Goal: Information Seeking & Learning: Learn about a topic

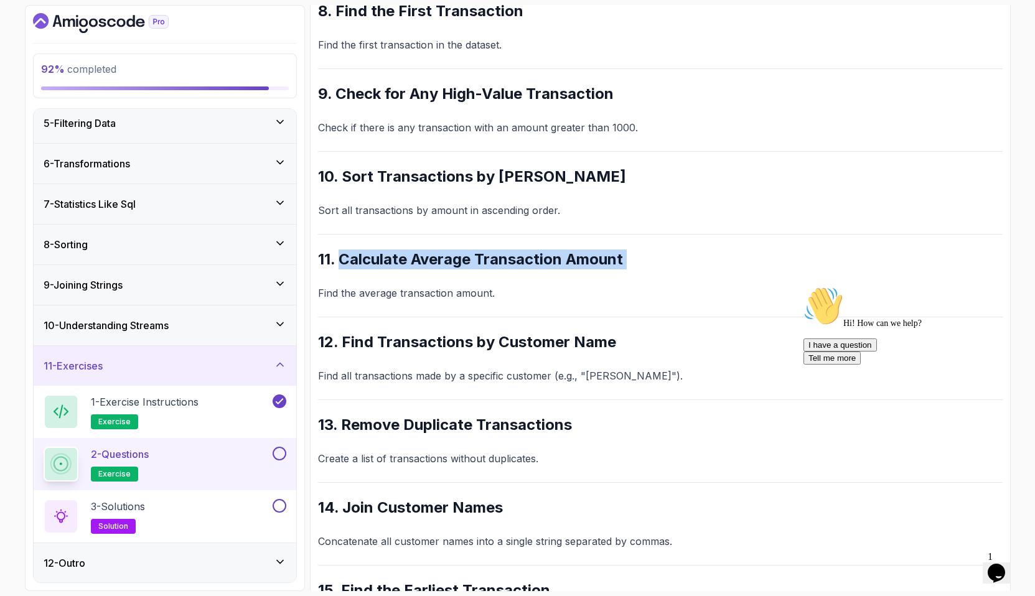
scroll to position [824, 0]
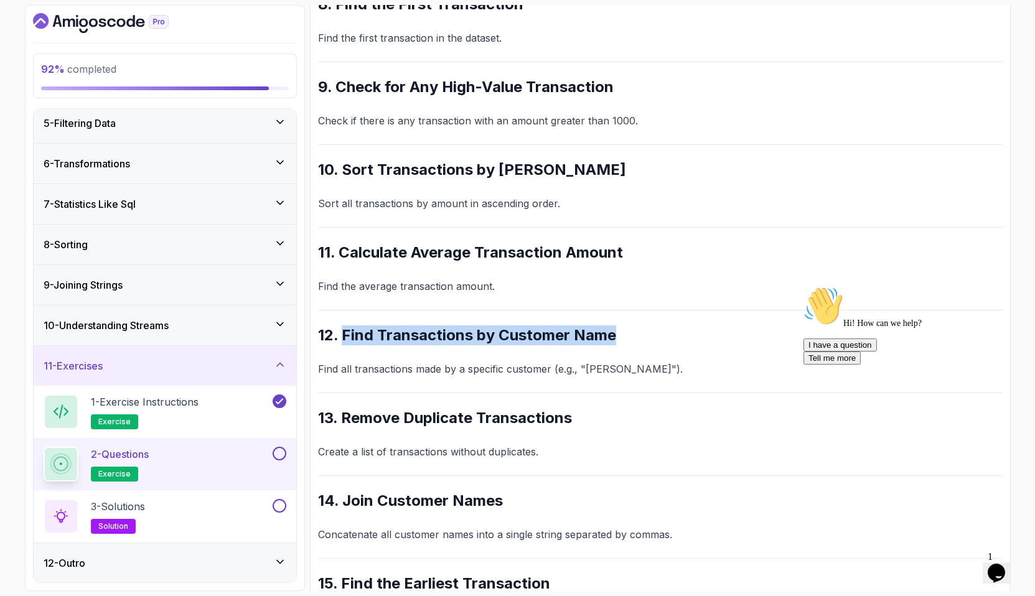
drag, startPoint x: 343, startPoint y: 335, endPoint x: 638, endPoint y: 332, distance: 295.0
click at [638, 332] on h2 "12. Find Transactions by Customer Name" at bounding box center [660, 335] width 685 height 20
copy h2 "Find Transactions by Customer Name"
click at [502, 367] on p "Find all transactions made by a specific customer (e.g., "Alice")." at bounding box center [660, 368] width 685 height 17
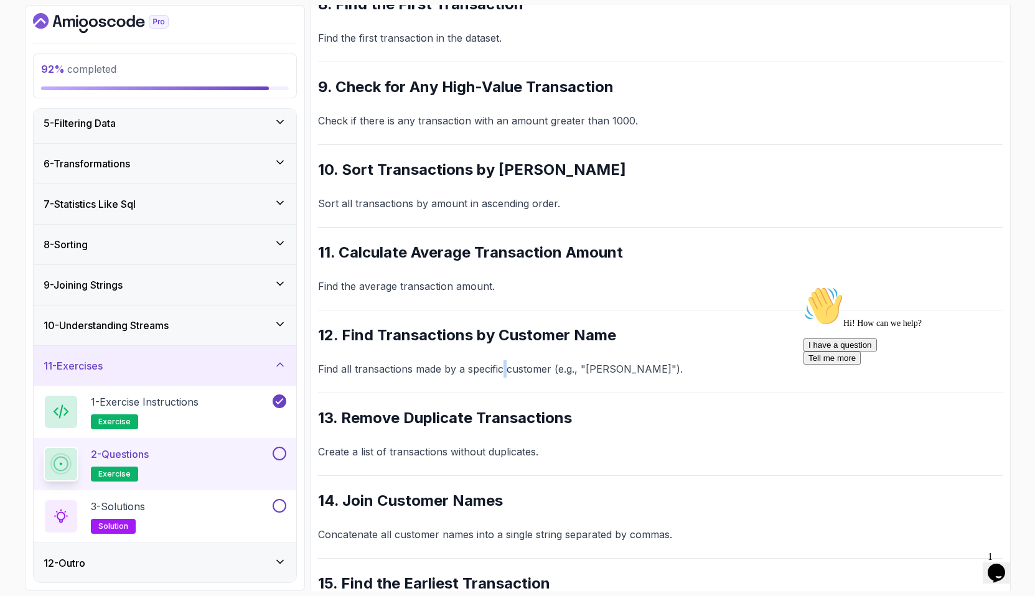
click at [502, 367] on p "Find all transactions made by a specific customer (e.g., "Alice")." at bounding box center [660, 368] width 685 height 17
copy p "Find all transactions made by a specific customer (e.g., "Alice")."
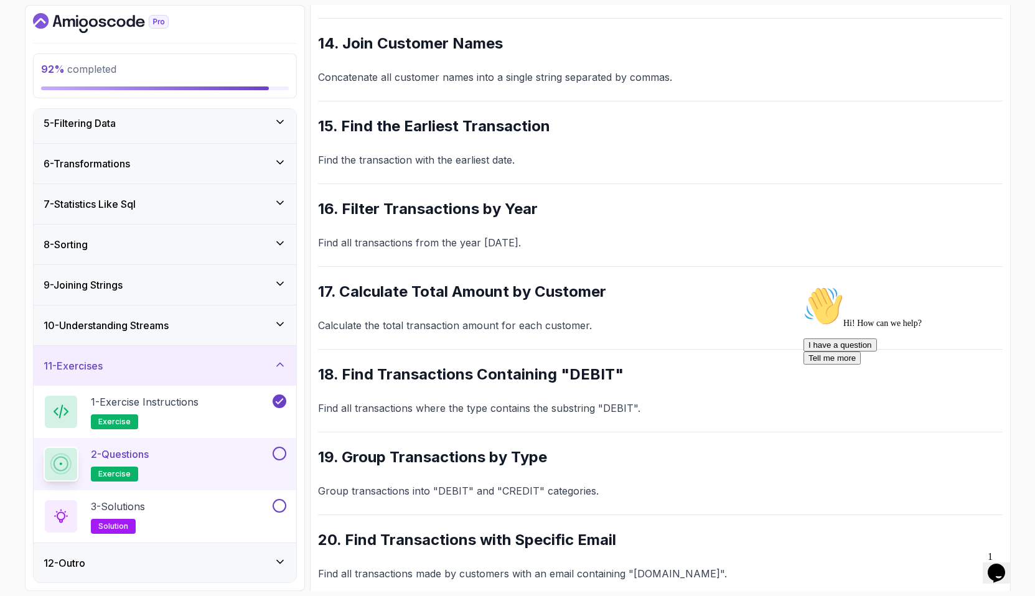
scroll to position [1298, 0]
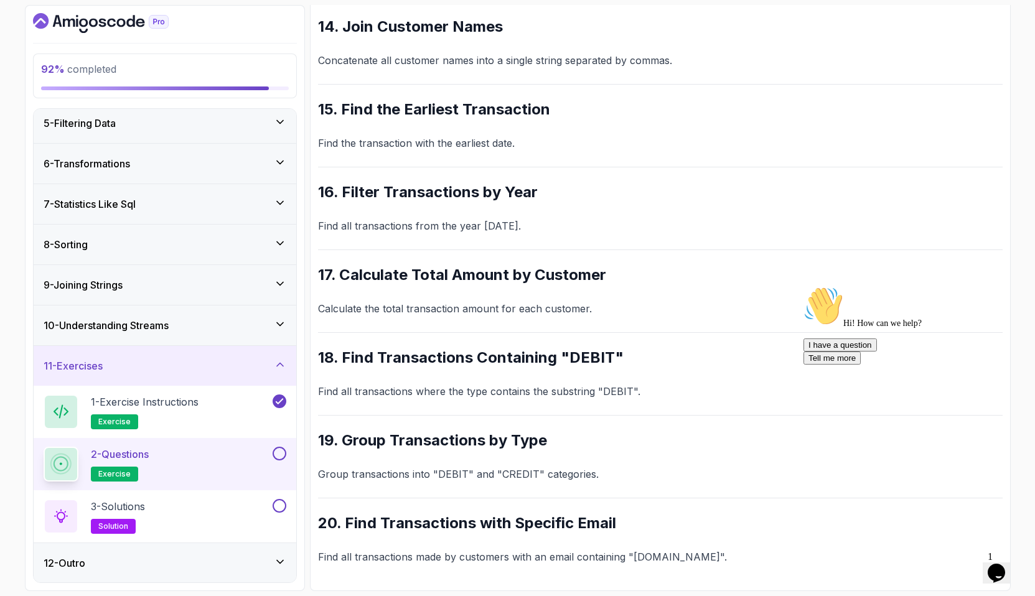
click at [281, 456] on button at bounding box center [280, 454] width 14 height 14
click at [281, 454] on icon at bounding box center [279, 453] width 11 height 12
click at [281, 454] on button at bounding box center [280, 454] width 14 height 14
click at [283, 503] on button at bounding box center [280, 506] width 14 height 14
click at [276, 553] on div "12 - Outro" at bounding box center [165, 563] width 263 height 40
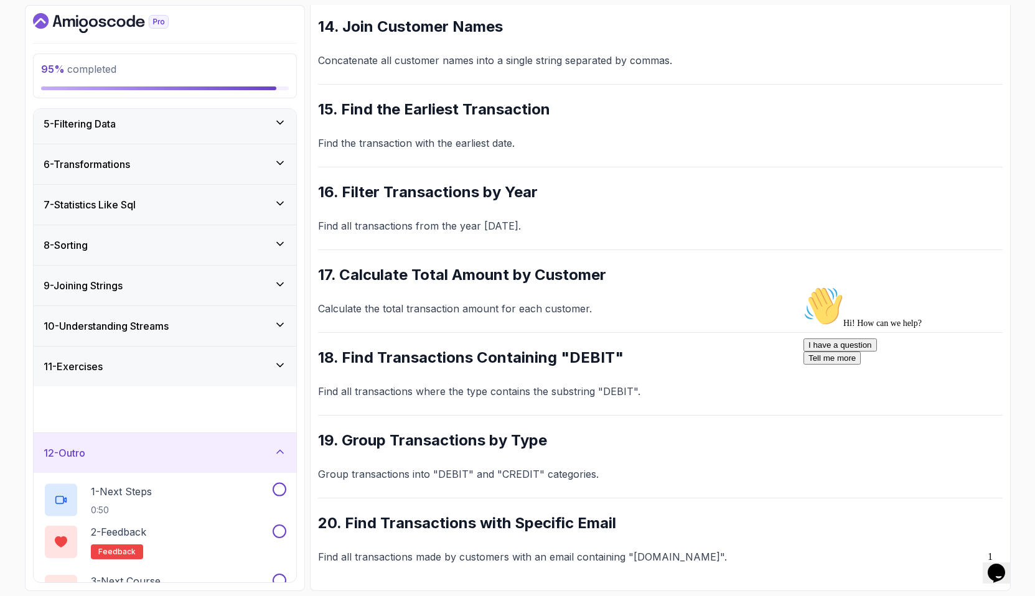
scroll to position [167, 0]
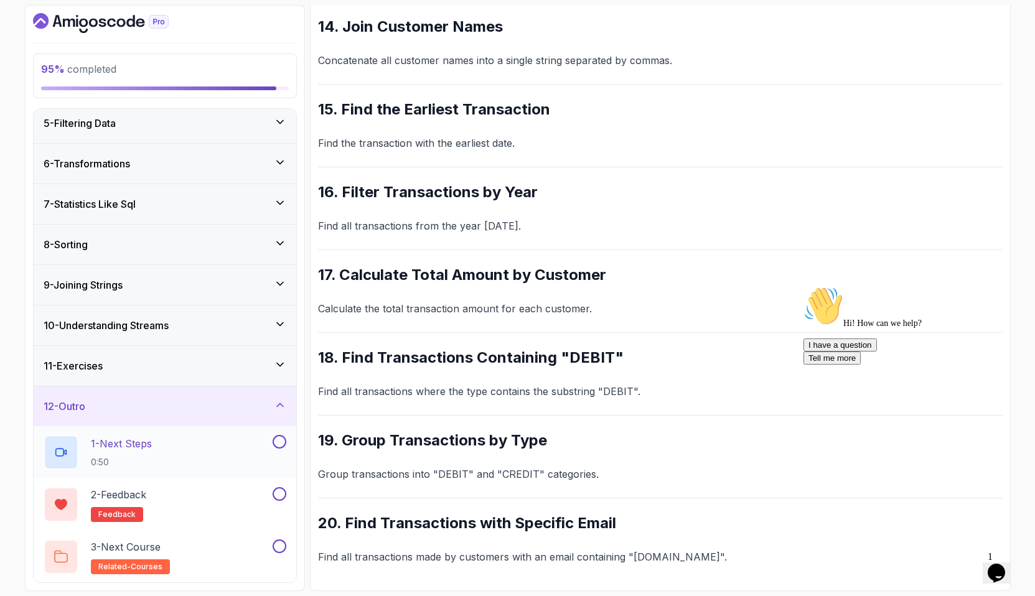
click at [214, 452] on div "1 - Next Steps 0:50" at bounding box center [157, 452] width 227 height 35
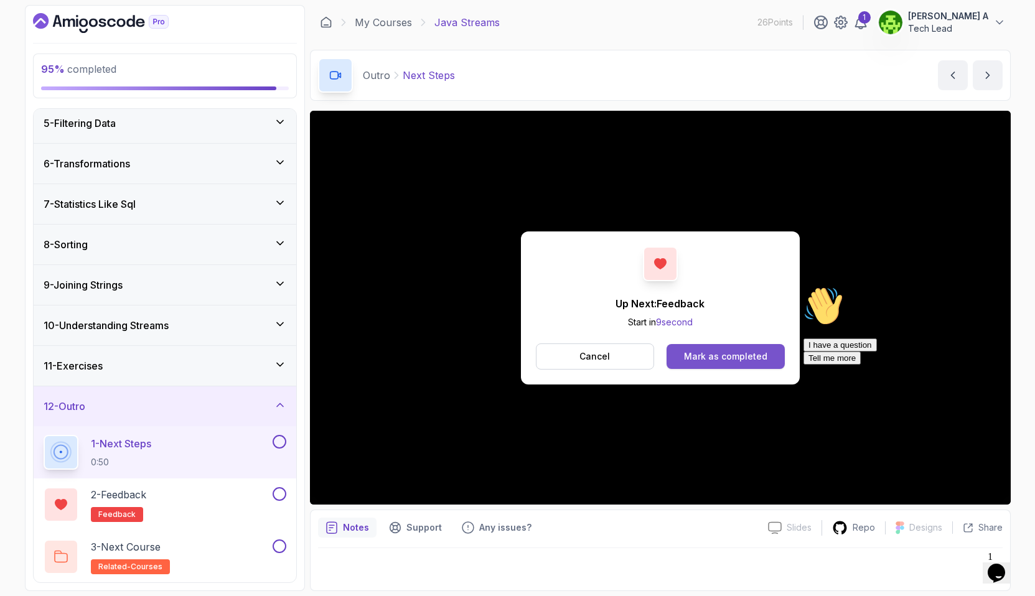
click at [718, 350] on div "Mark as completed" at bounding box center [725, 356] width 83 height 12
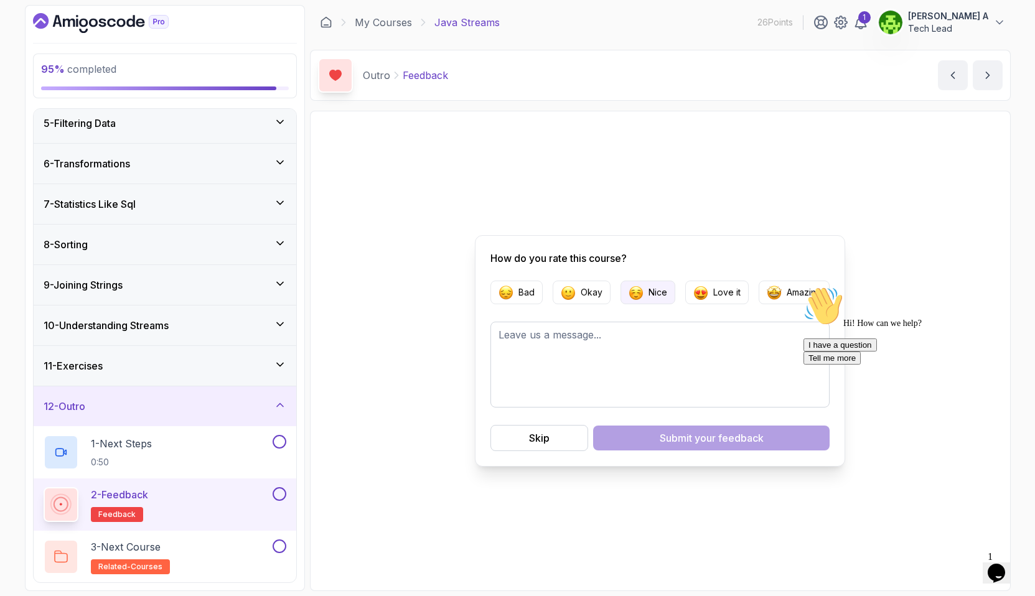
click at [657, 298] on p "Nice" at bounding box center [658, 292] width 19 height 12
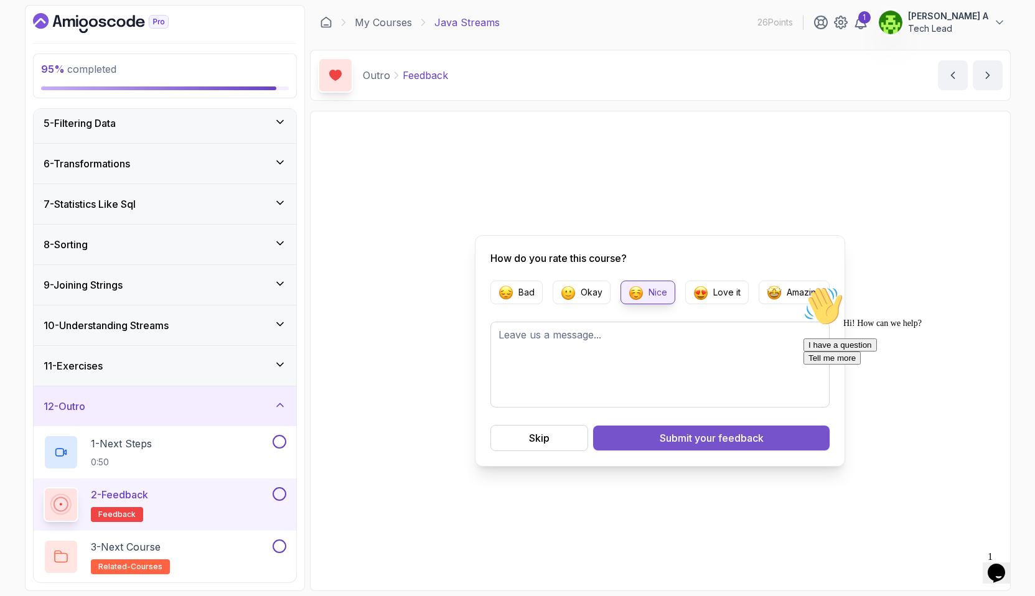
click at [714, 441] on span "your feedback" at bounding box center [729, 438] width 69 height 15
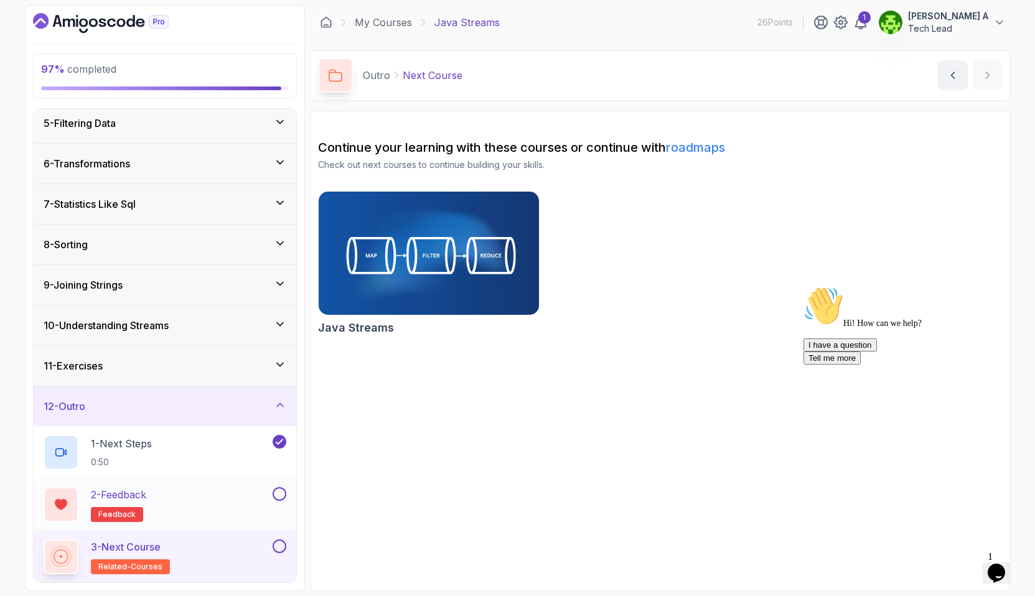
click at [277, 494] on button at bounding box center [280, 494] width 14 height 14
click at [190, 542] on div "3 - Next Course related-courses" at bounding box center [157, 557] width 227 height 35
click at [184, 547] on div "3 - Next Course related-courses" at bounding box center [157, 557] width 227 height 35
click at [277, 545] on button at bounding box center [280, 547] width 14 height 14
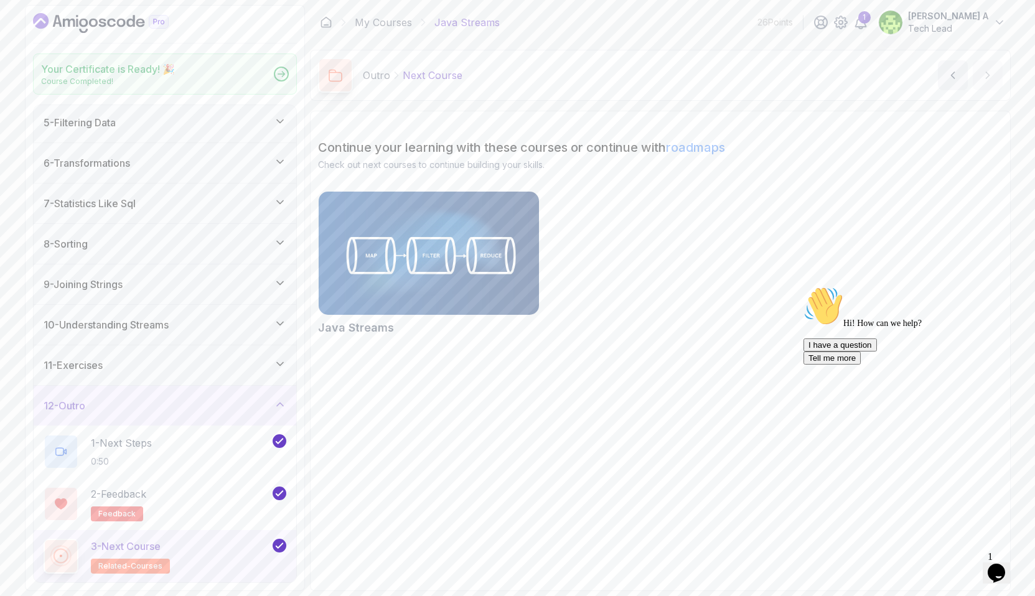
scroll to position [164, 0]
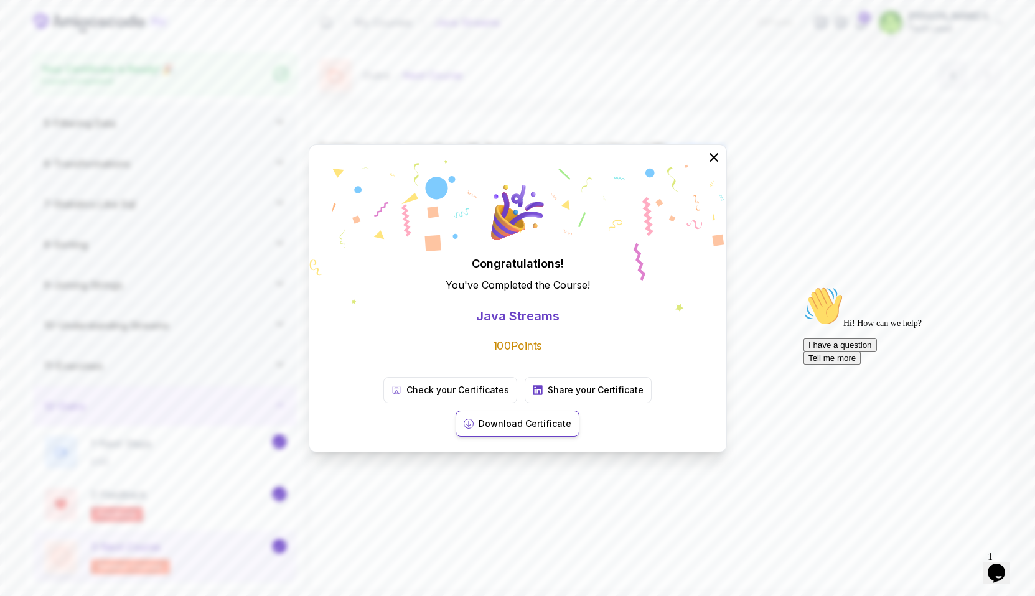
click at [571, 418] on p "Download Certificate" at bounding box center [525, 424] width 93 height 12
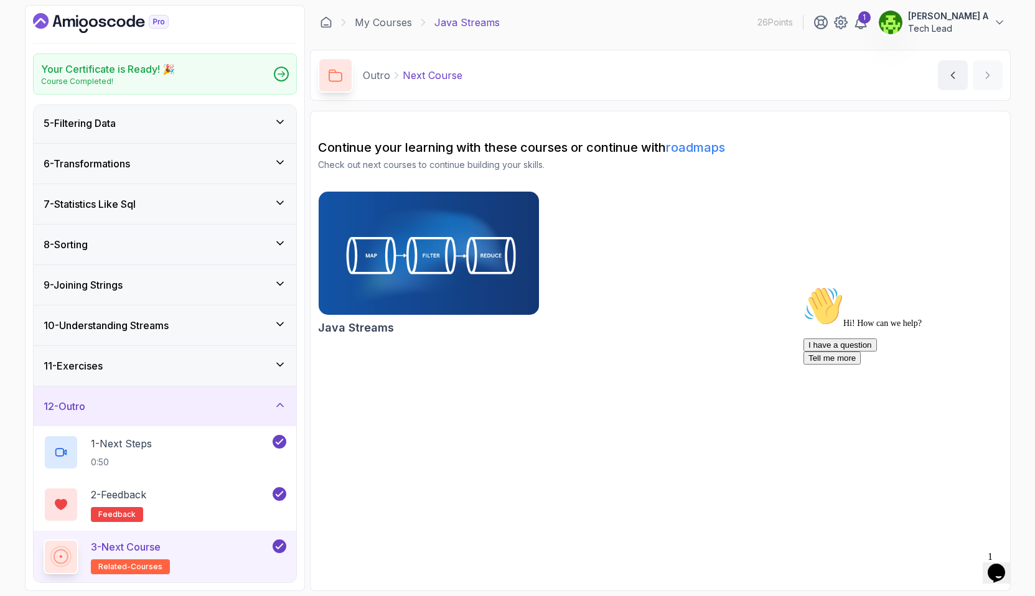
click at [84, 24] on icon "Dashboard" at bounding box center [101, 23] width 136 height 20
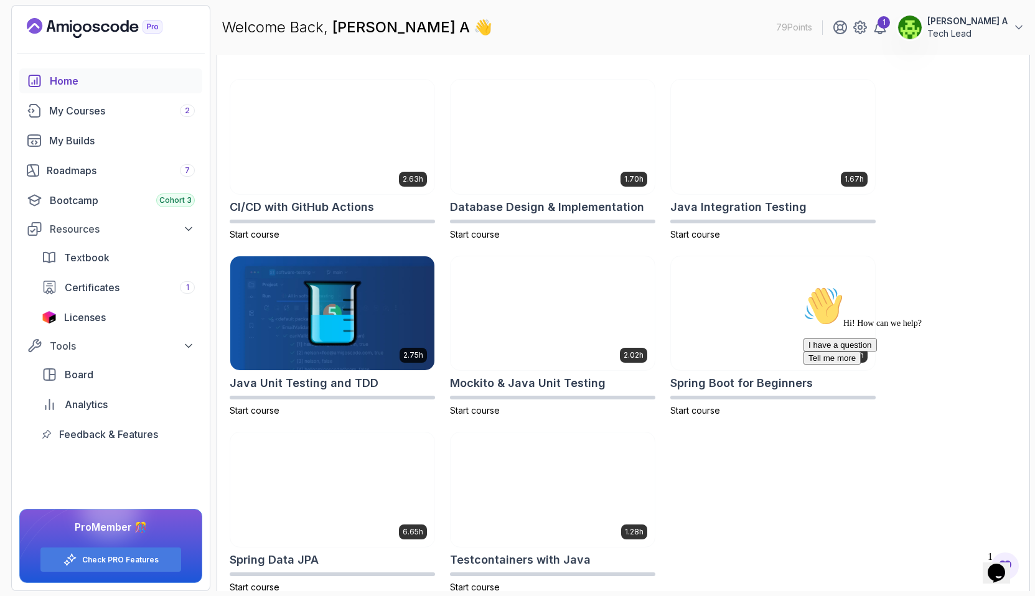
scroll to position [378, 0]
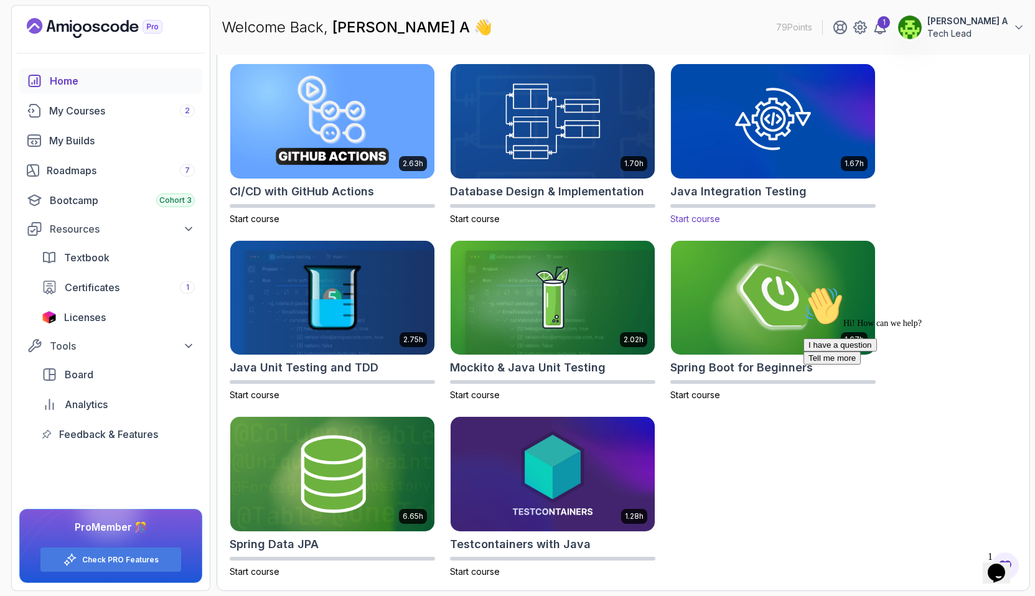
click at [751, 165] on img at bounding box center [773, 121] width 214 height 120
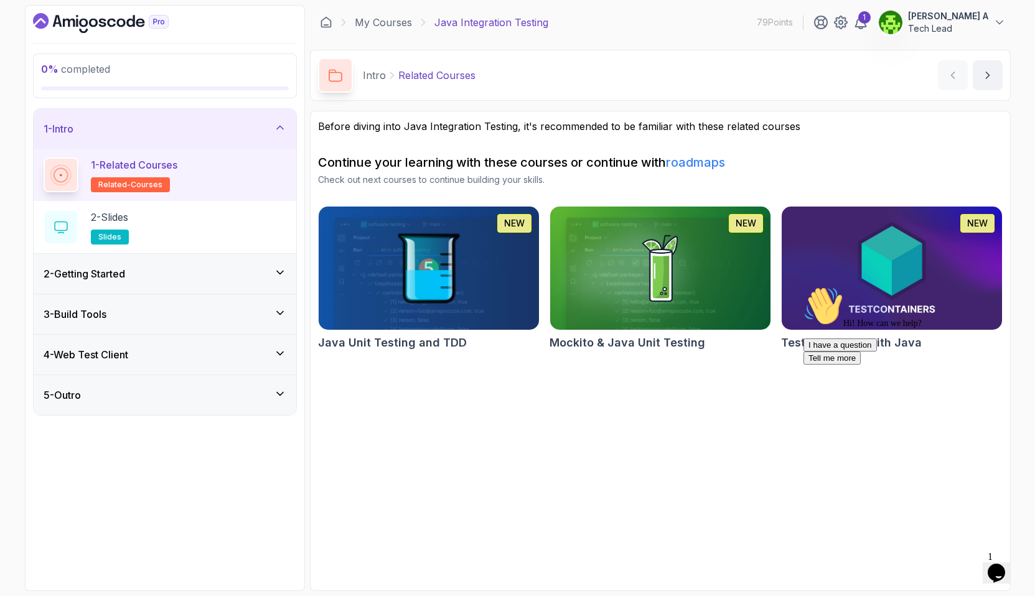
click at [863, 311] on div "Hi! How can we help? I have a question Tell me more" at bounding box center [915, 325] width 224 height 78
click at [914, 273] on img at bounding box center [892, 268] width 232 height 129
click at [395, 19] on link "My Courses" at bounding box center [383, 22] width 57 height 15
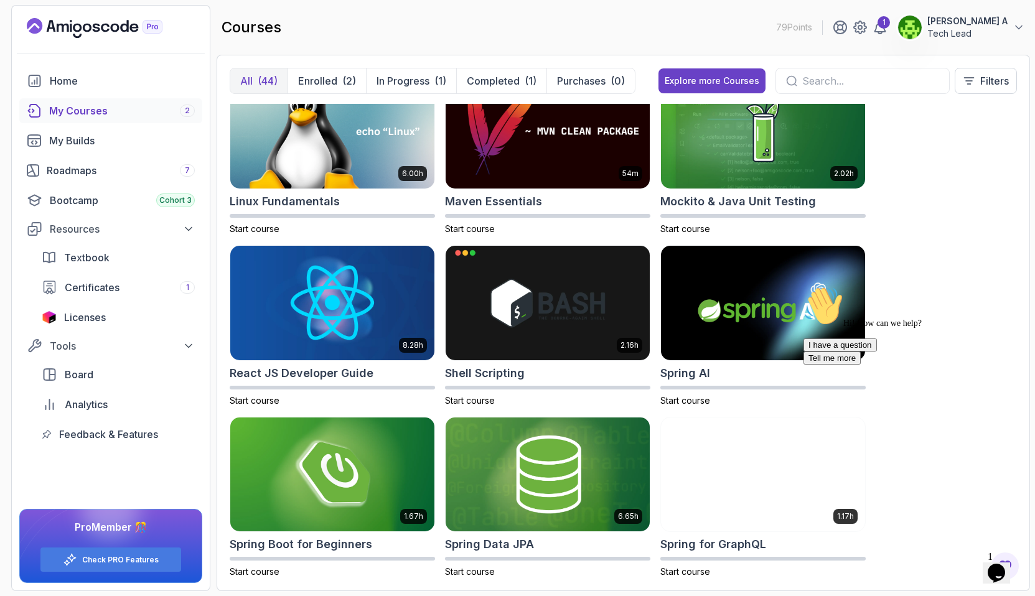
scroll to position [1764, 0]
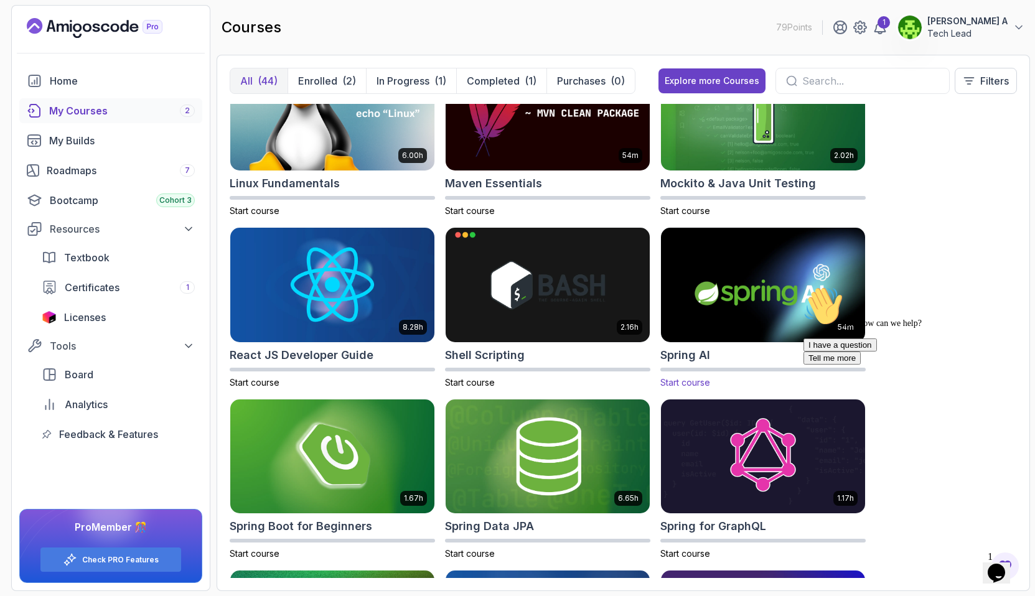
click at [774, 297] on img at bounding box center [763, 285] width 214 height 120
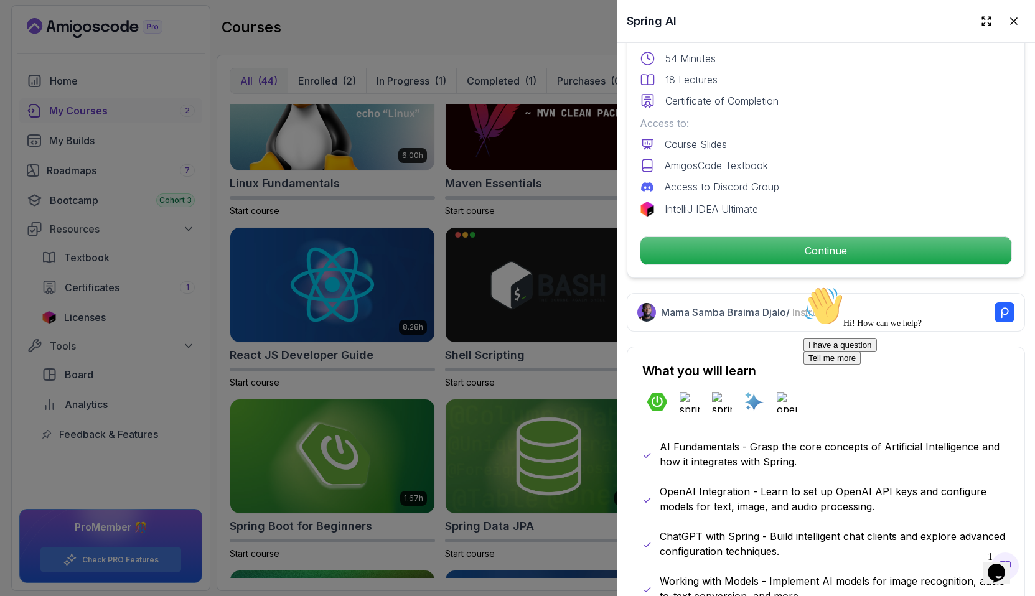
scroll to position [357, 0]
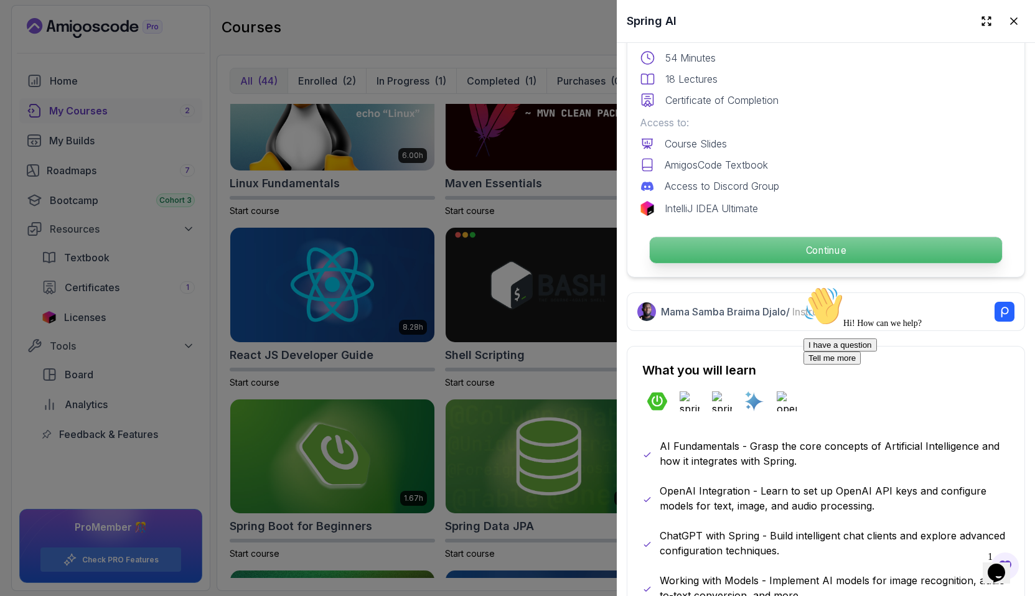
click at [807, 247] on p "Continue" at bounding box center [826, 250] width 352 height 26
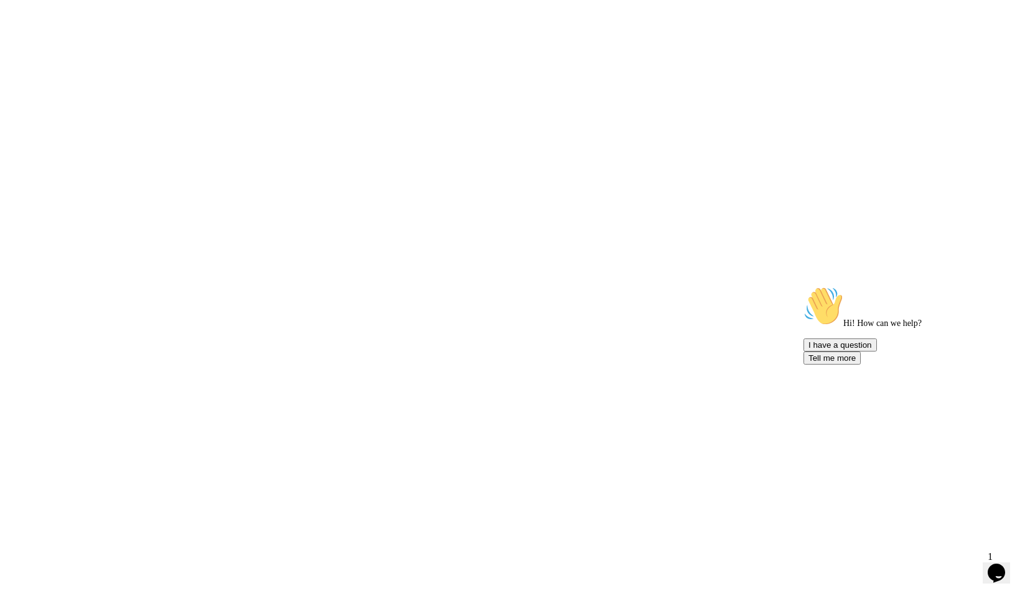
click at [794, 0] on html "0s" at bounding box center [517, 0] width 1035 height 0
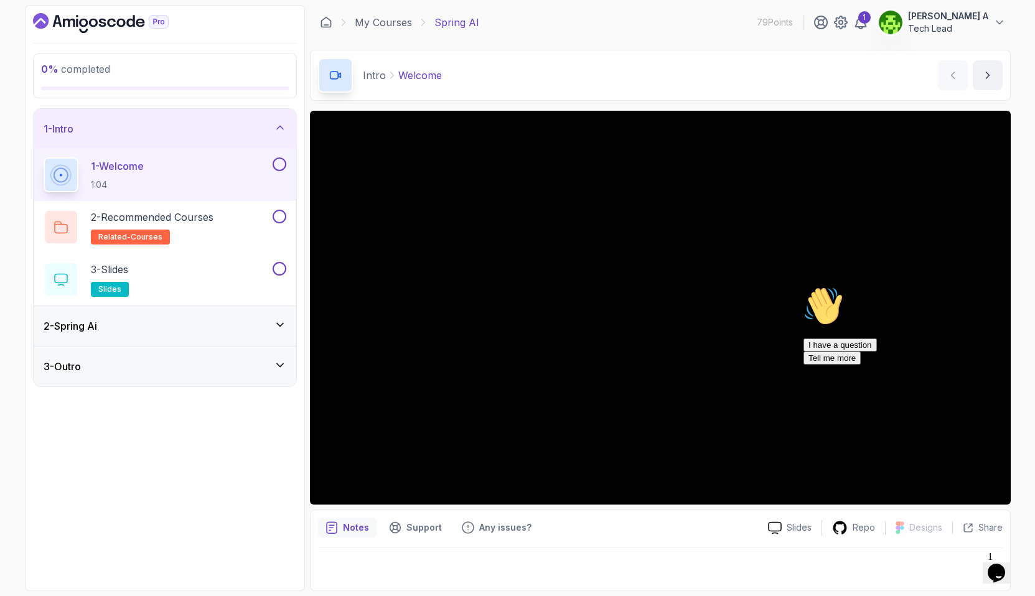
click at [172, 321] on div "2 - Spring Ai" at bounding box center [165, 326] width 243 height 15
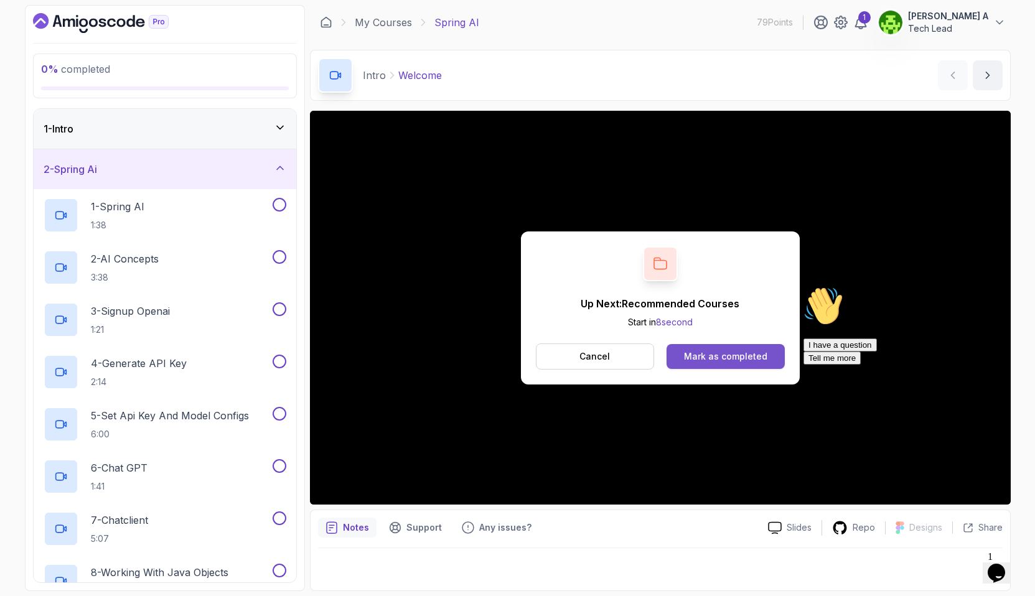
click at [706, 357] on div "Mark as completed" at bounding box center [725, 356] width 83 height 12
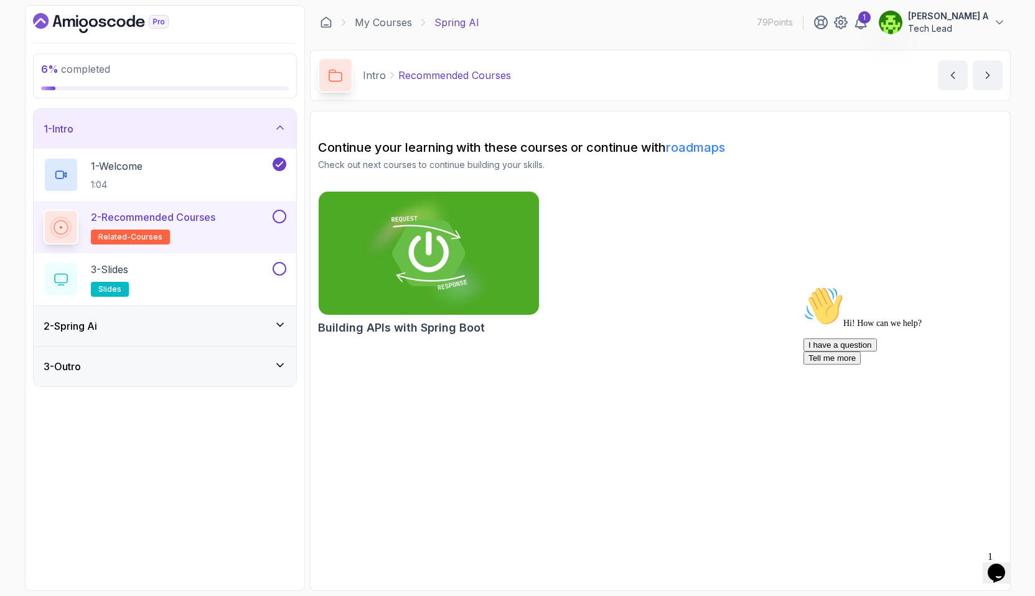
click at [803, 286] on icon "Chat attention grabber" at bounding box center [803, 286] width 0 height 0
click at [963, 564] on icon "Close" at bounding box center [963, 569] width 0 height 11
click at [227, 223] on div "2 - Recommended Courses related-courses" at bounding box center [157, 227] width 227 height 35
click at [230, 273] on div "3 - Slides slides" at bounding box center [157, 279] width 227 height 35
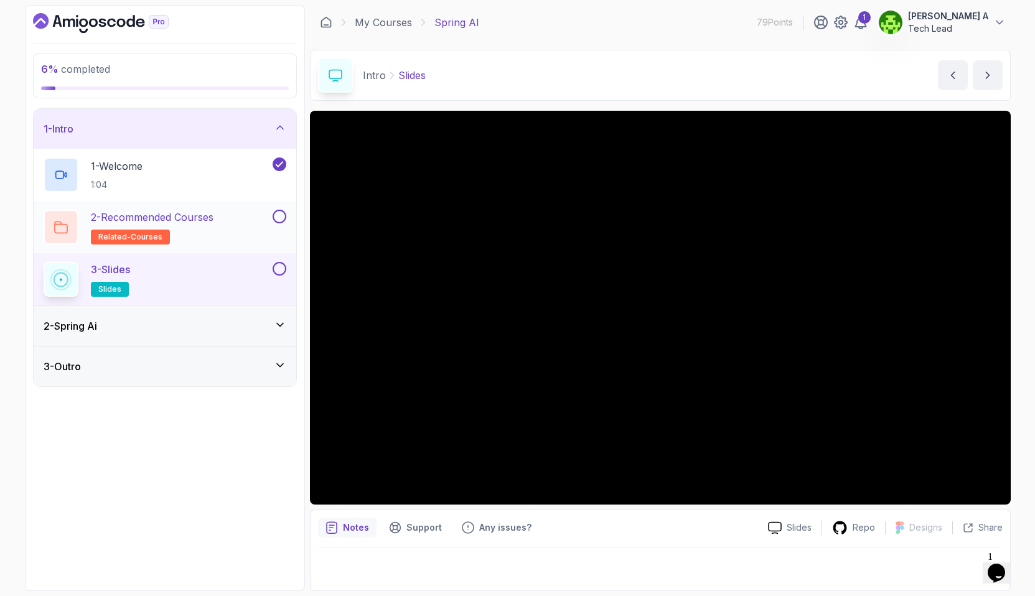
click at [278, 220] on button at bounding box center [280, 217] width 14 height 14
click at [281, 268] on button at bounding box center [280, 269] width 14 height 14
click at [203, 334] on div "2 - Spring Ai" at bounding box center [165, 326] width 263 height 40
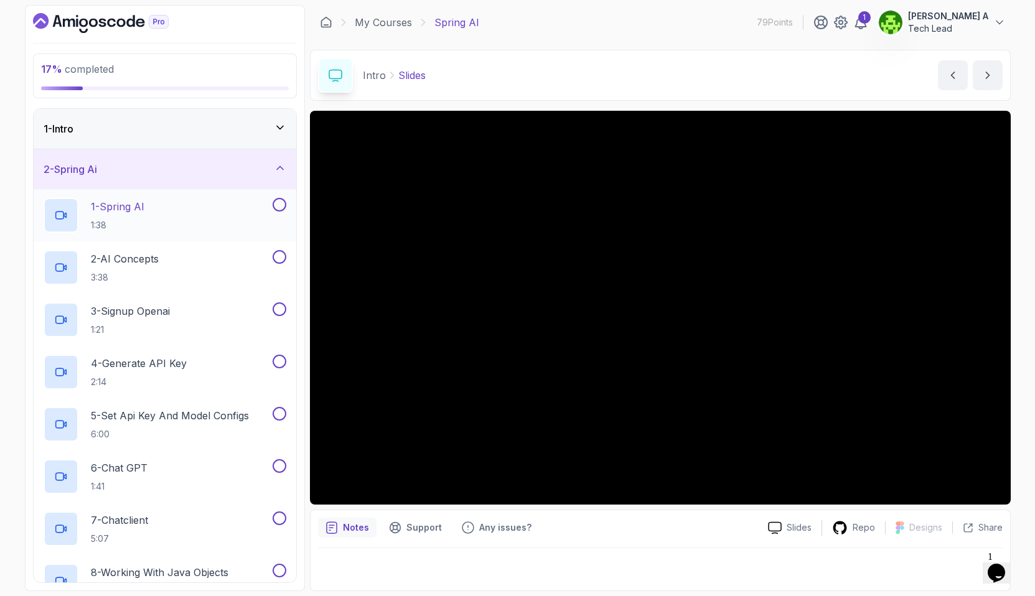
click at [172, 213] on div "1 - Spring AI 1:38" at bounding box center [157, 215] width 227 height 35
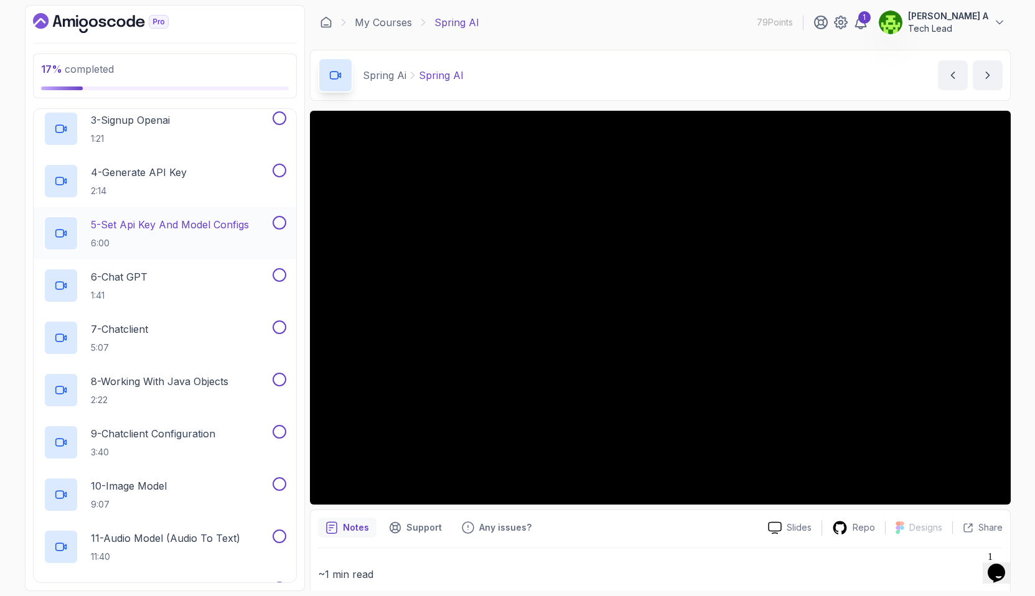
scroll to position [195, 0]
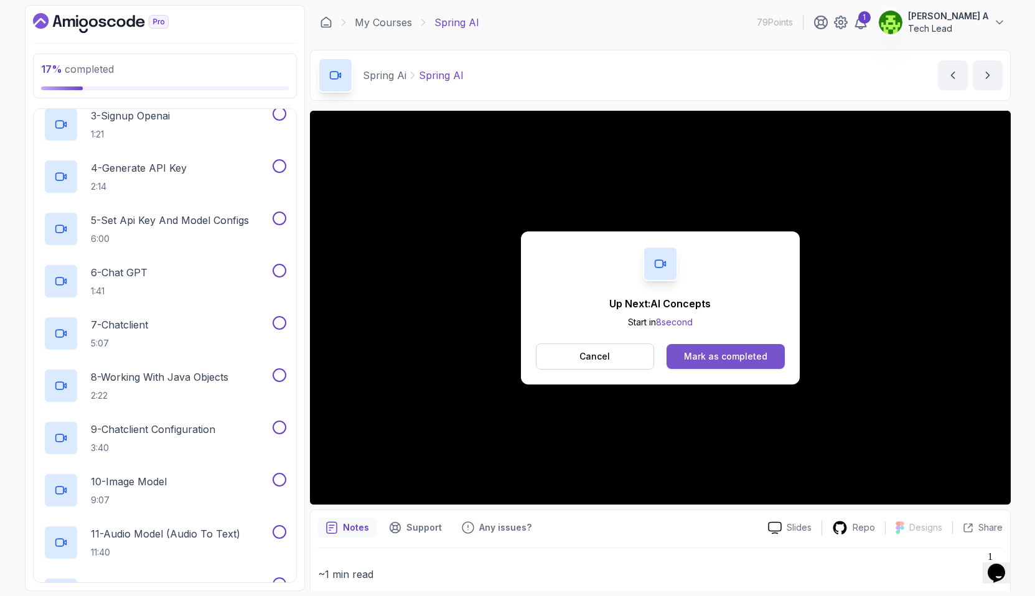
click at [749, 354] on div "Mark as completed" at bounding box center [725, 356] width 83 height 12
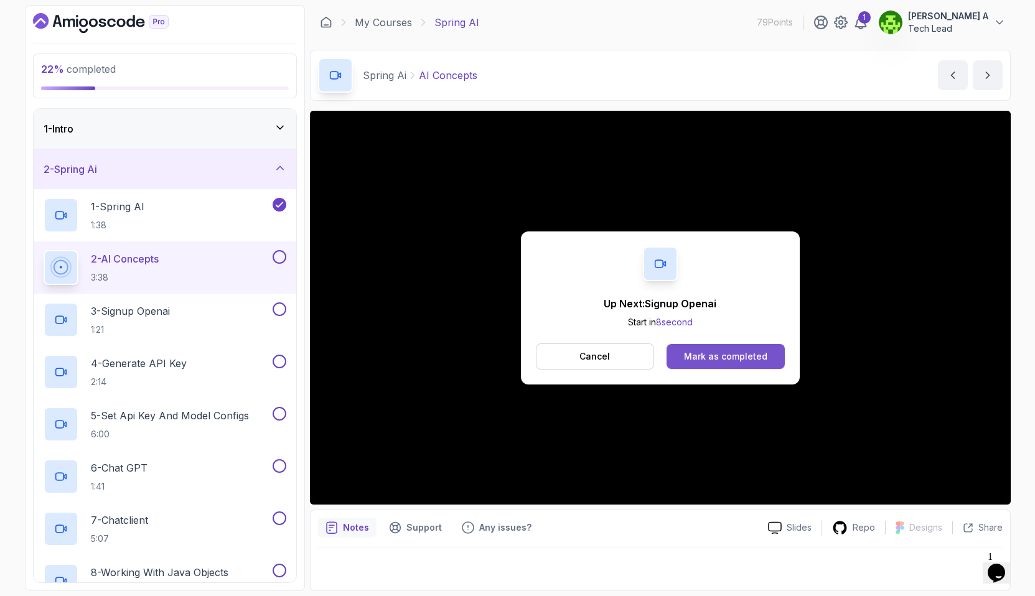
click at [730, 347] on button "Mark as completed" at bounding box center [726, 356] width 118 height 25
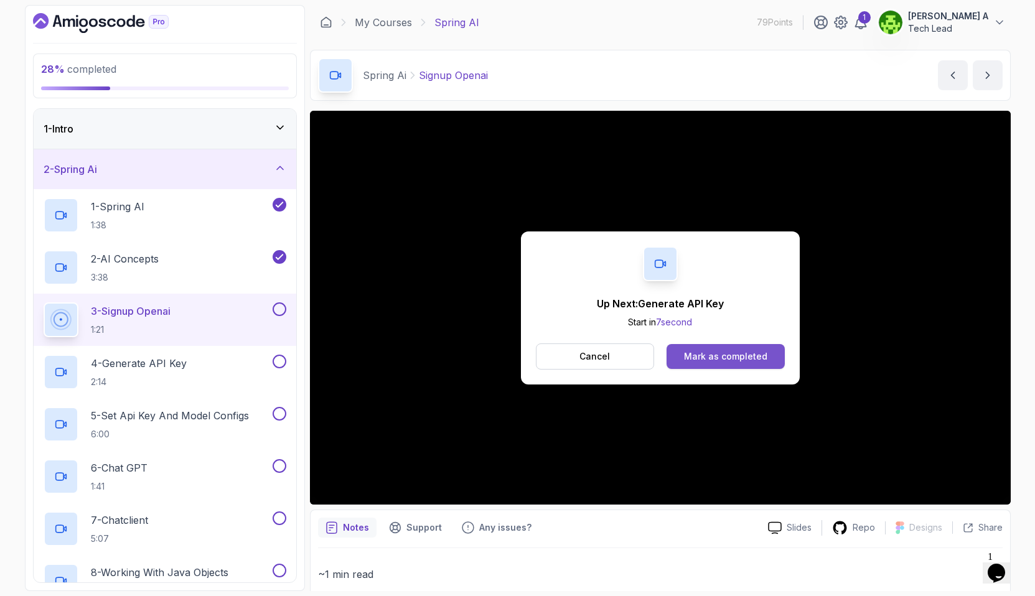
click at [721, 363] on button "Mark as completed" at bounding box center [726, 356] width 118 height 25
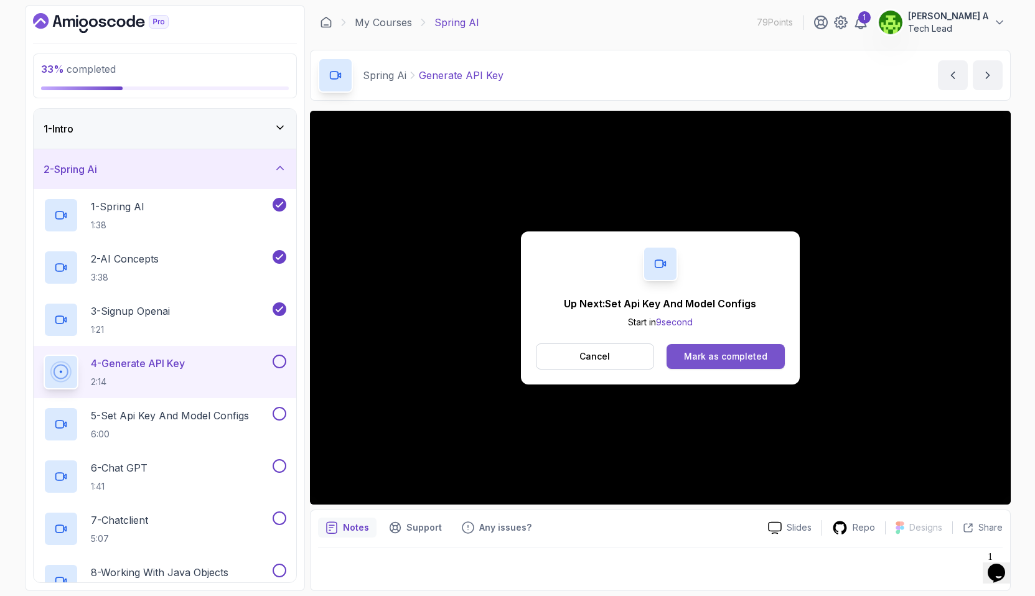
click at [740, 365] on button "Mark as completed" at bounding box center [726, 356] width 118 height 25
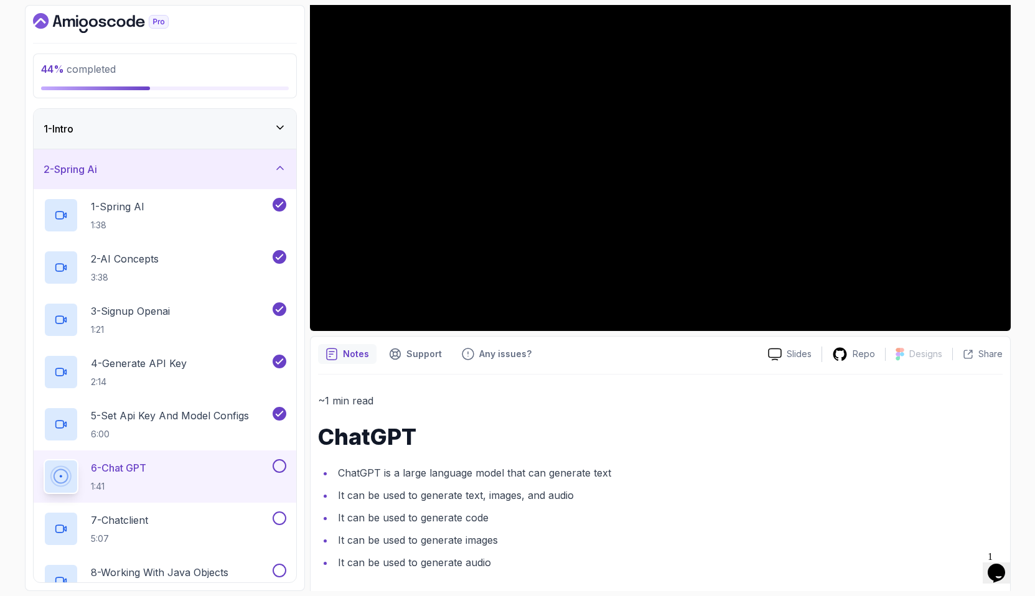
scroll to position [184, 0]
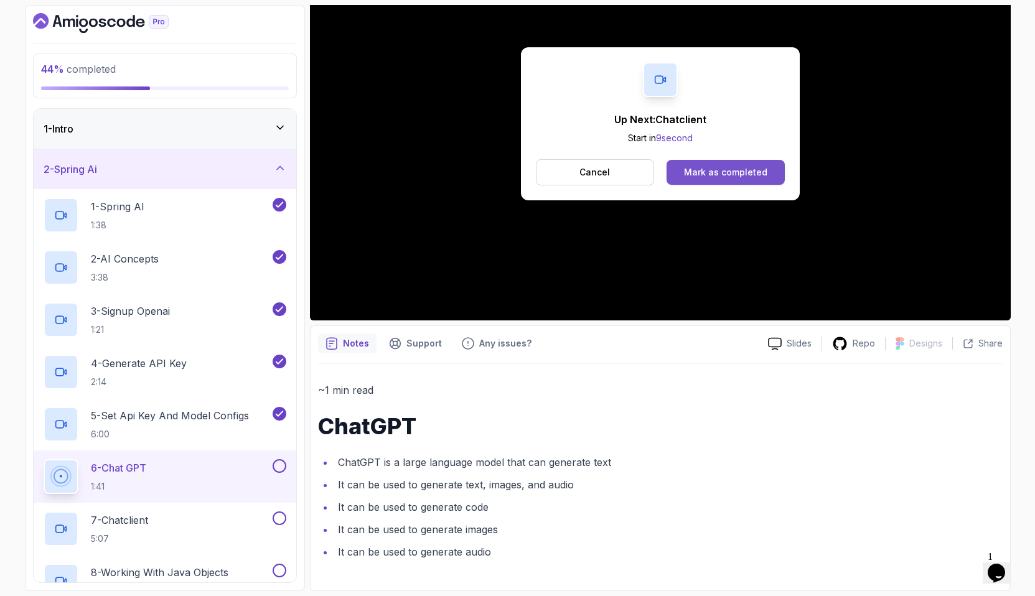
click at [747, 176] on div "Mark as completed" at bounding box center [725, 172] width 83 height 12
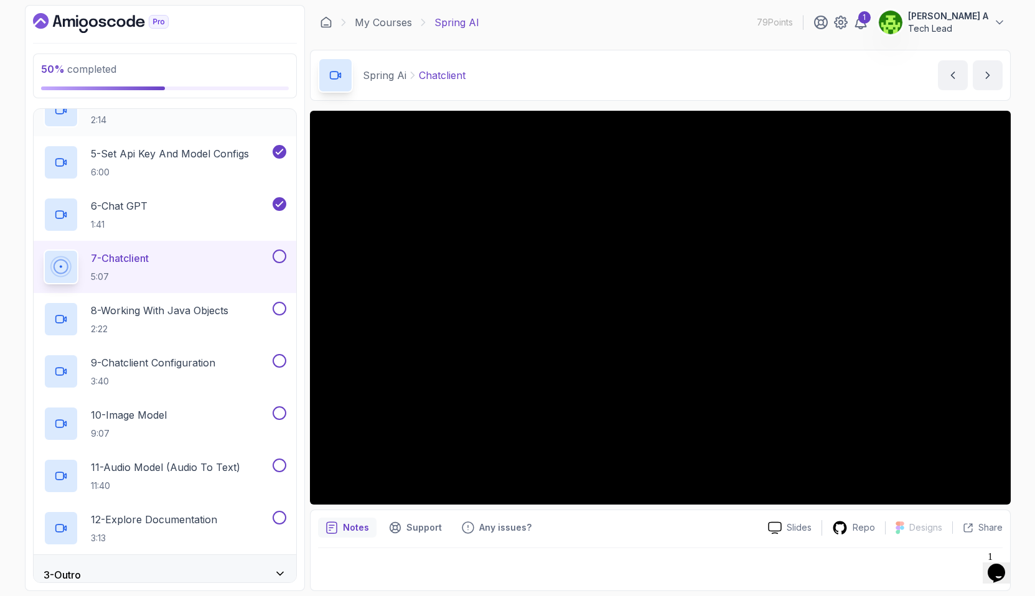
scroll to position [274, 0]
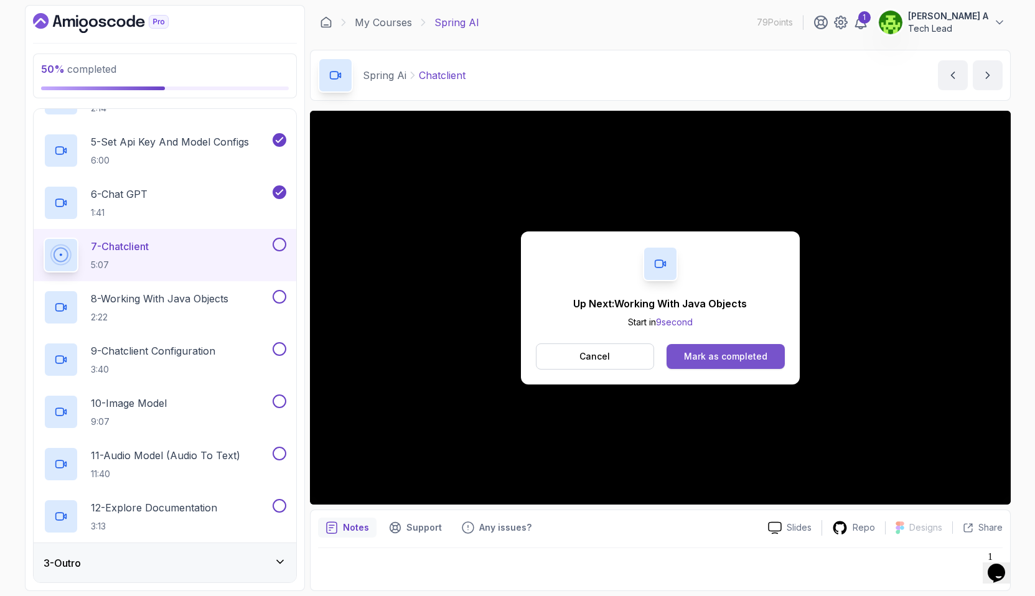
click at [746, 363] on button "Mark as completed" at bounding box center [726, 356] width 118 height 25
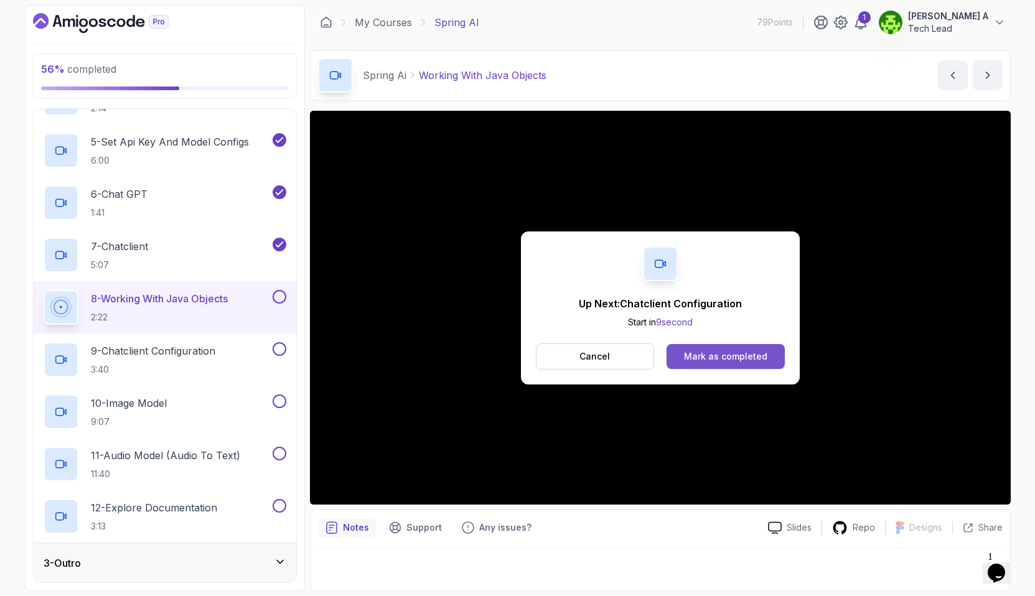
click at [746, 363] on button "Mark as completed" at bounding box center [726, 356] width 118 height 25
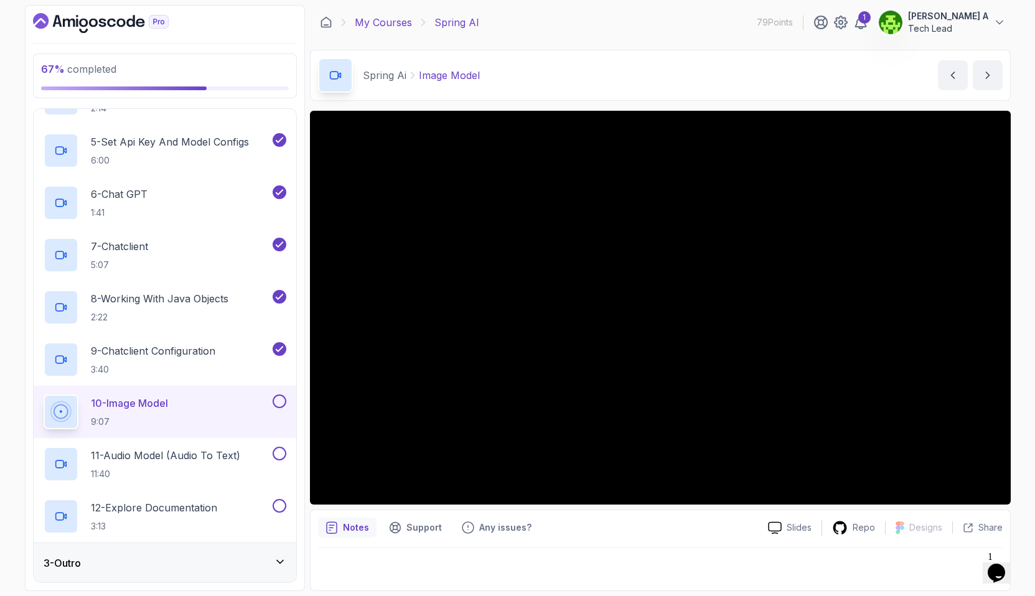
click at [385, 24] on link "My Courses" at bounding box center [383, 22] width 57 height 15
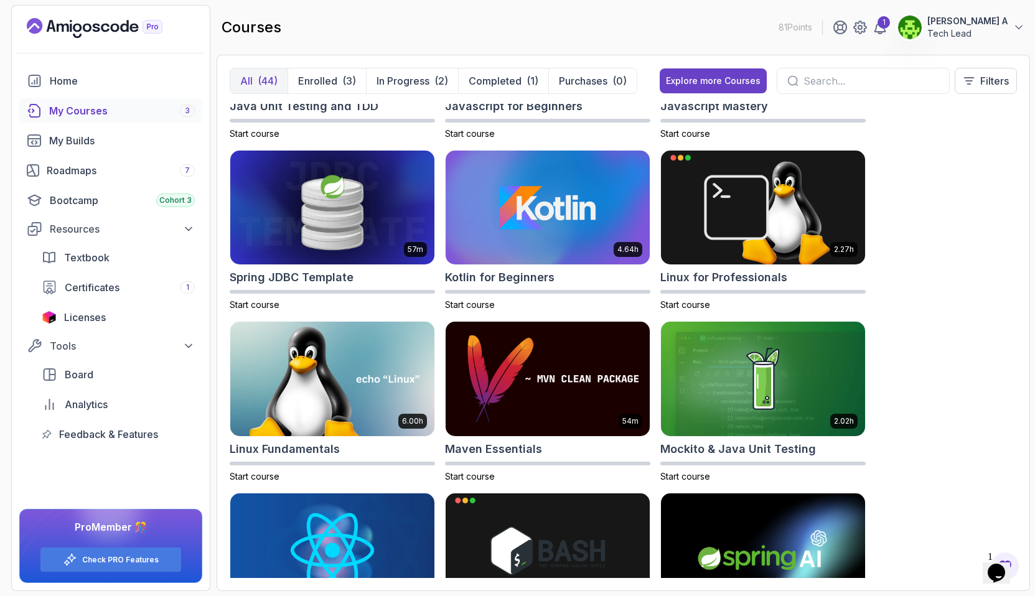
scroll to position [1507, 0]
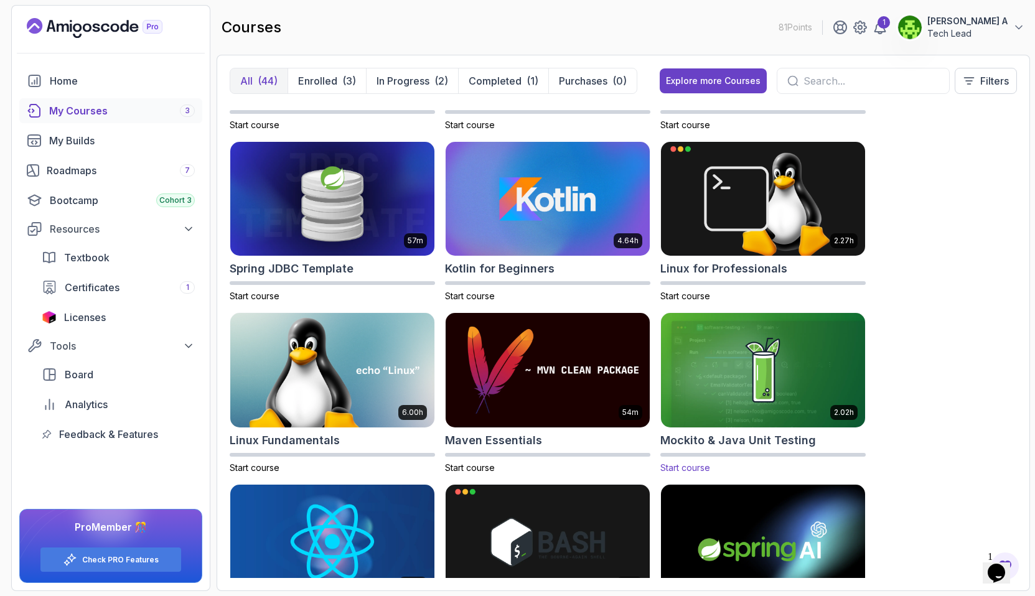
click at [771, 334] on img at bounding box center [763, 371] width 214 height 120
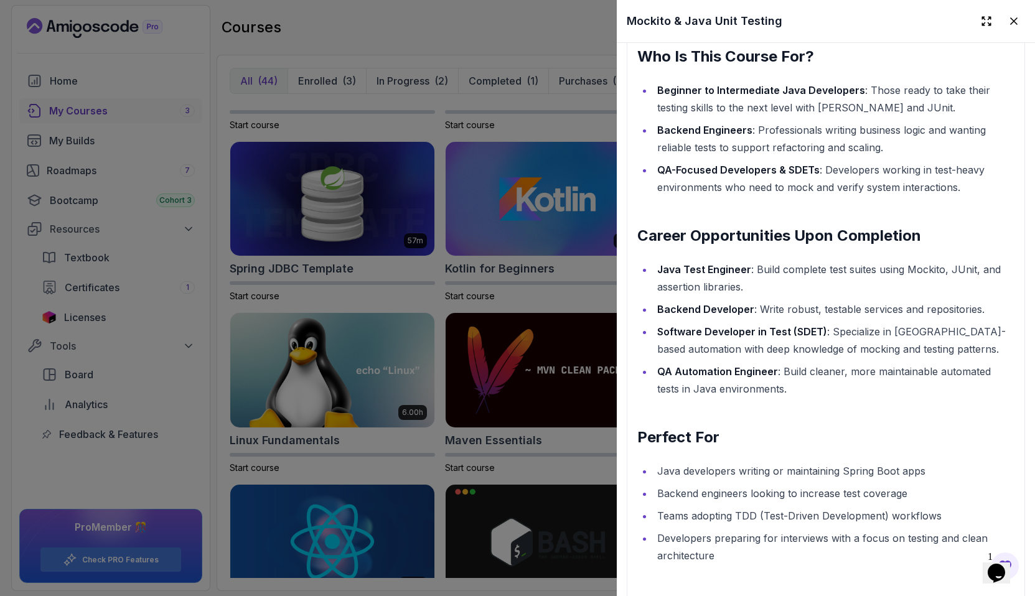
scroll to position [1586, 0]
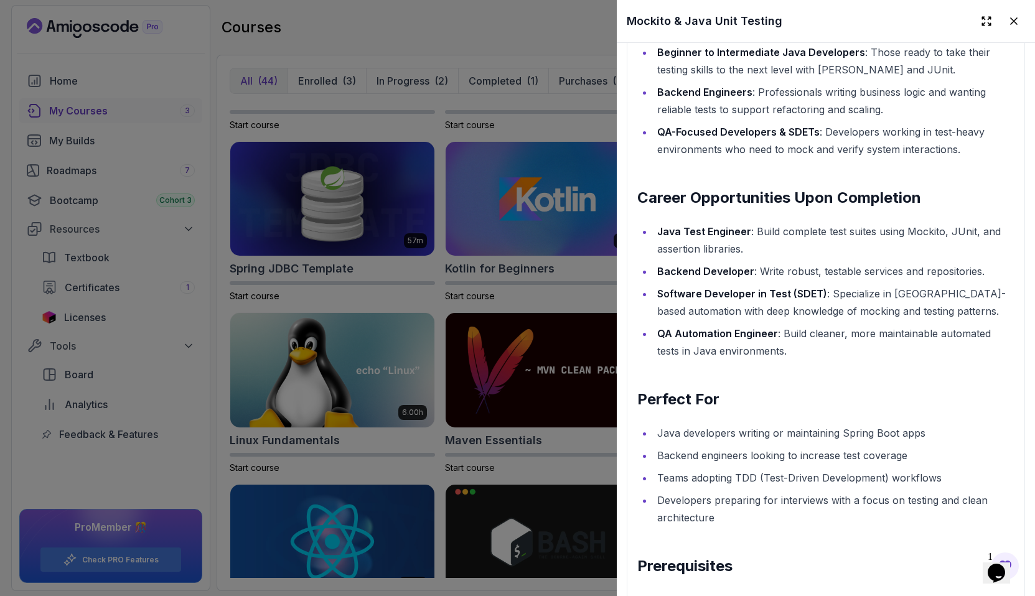
click at [197, 395] on div at bounding box center [517, 298] width 1035 height 596
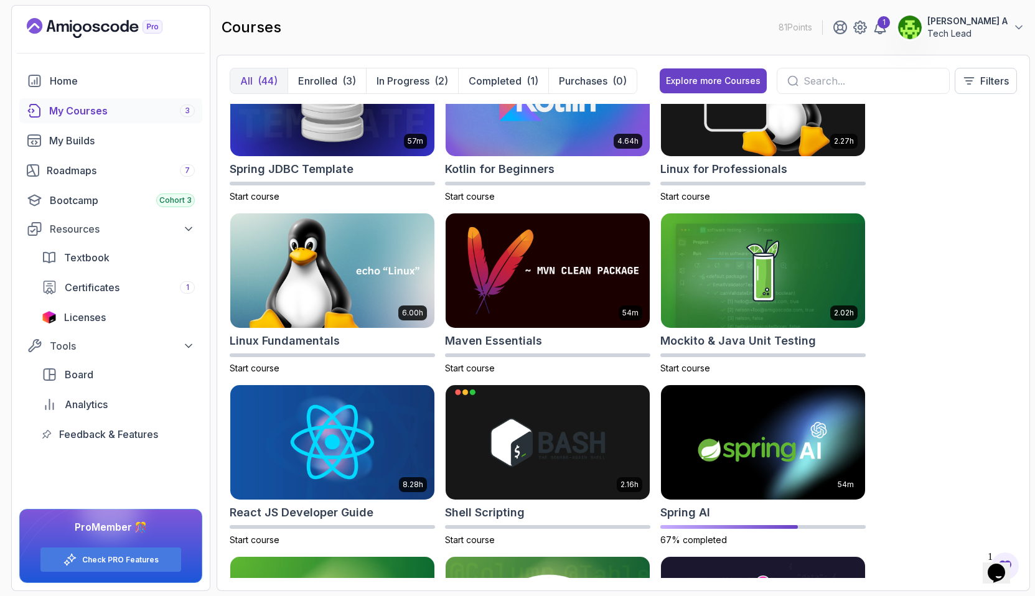
scroll to position [1092, 0]
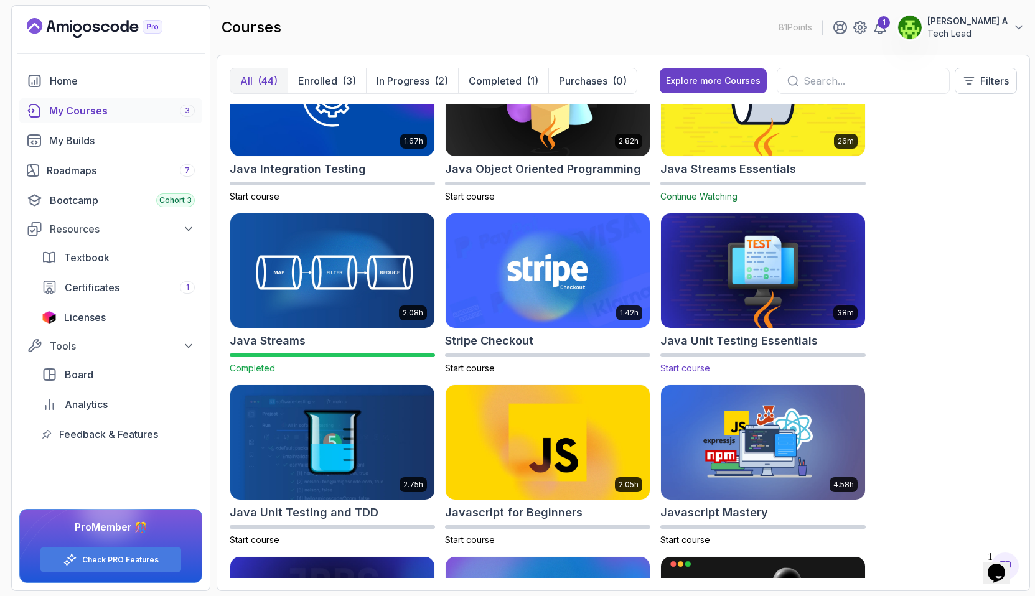
click at [754, 301] on img at bounding box center [763, 271] width 214 height 120
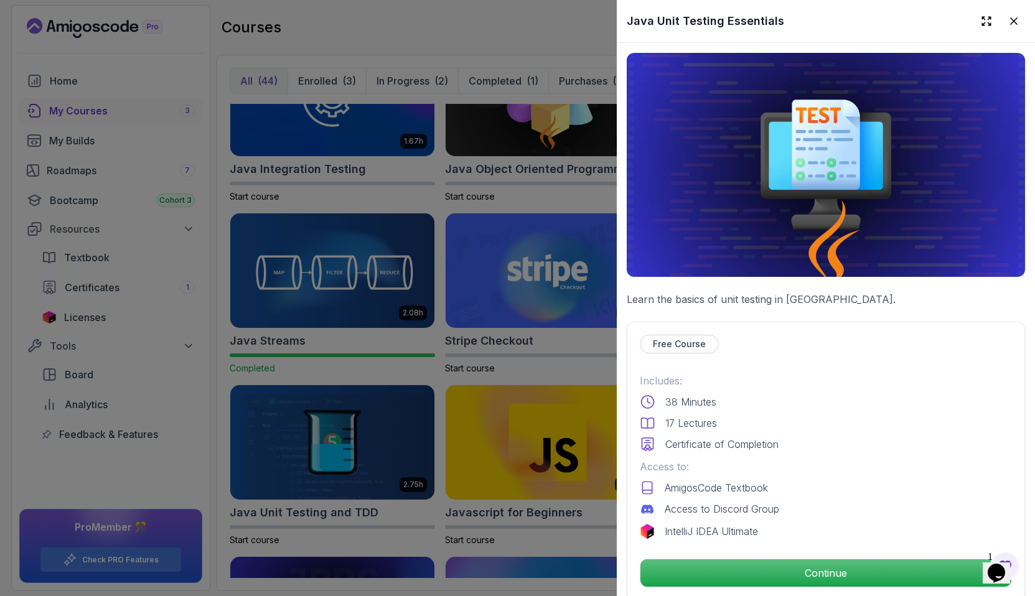
click at [216, 417] on div at bounding box center [517, 298] width 1035 height 596
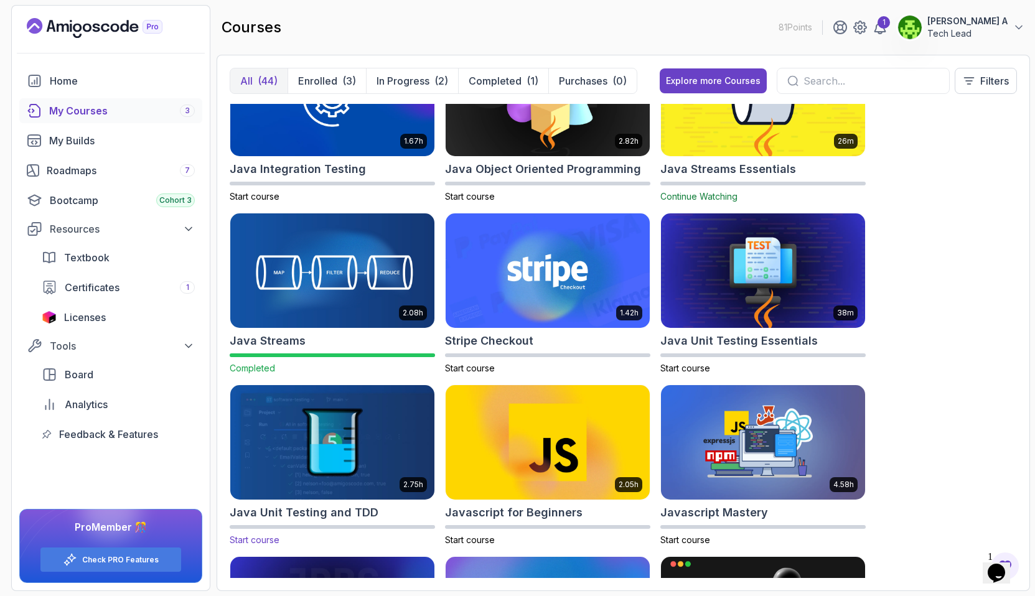
click at [329, 482] on img at bounding box center [332, 442] width 214 height 120
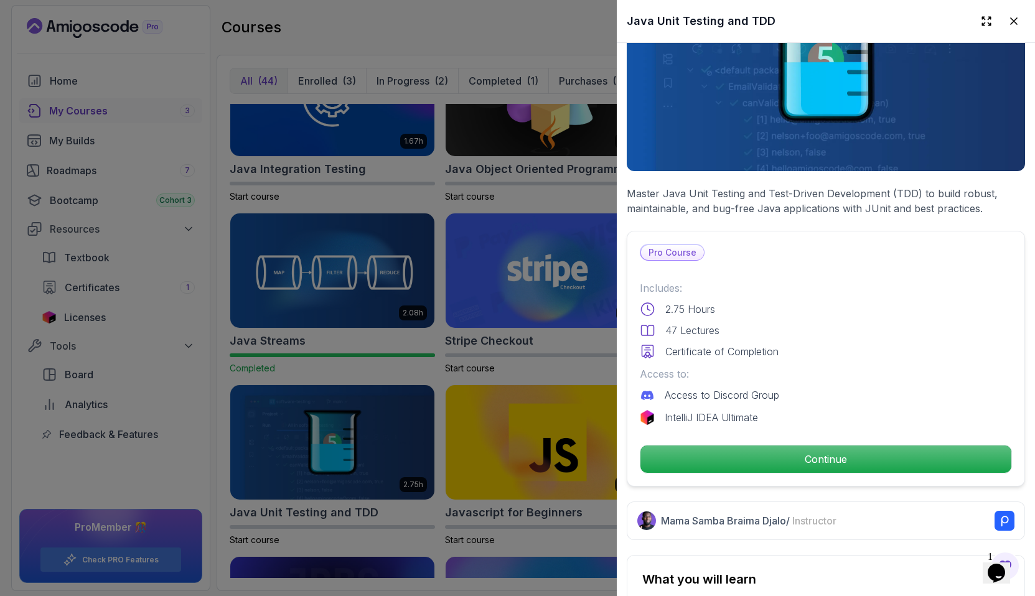
scroll to position [0, 0]
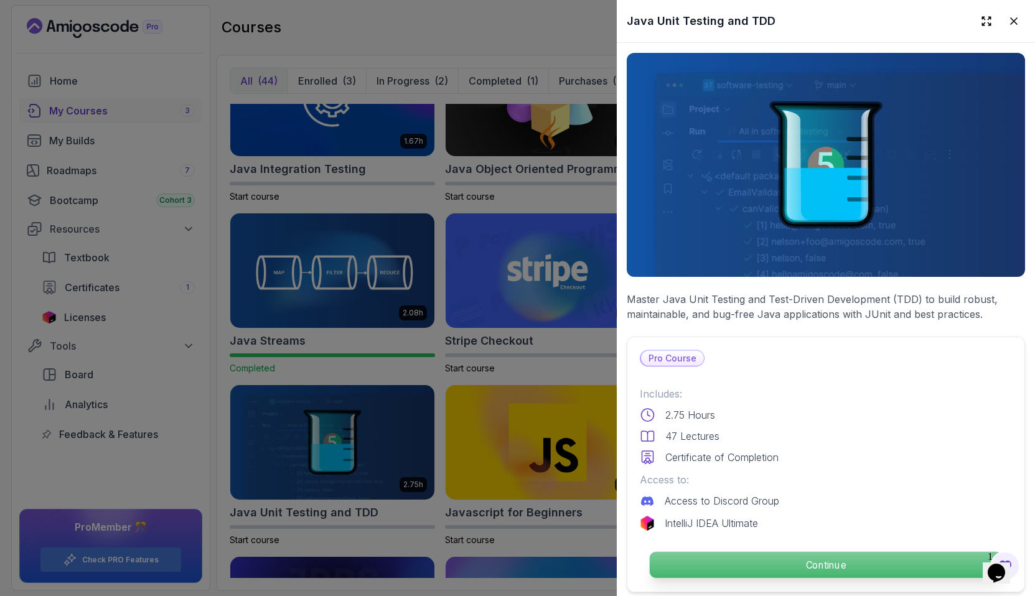
click at [855, 564] on p "Continue" at bounding box center [826, 565] width 352 height 26
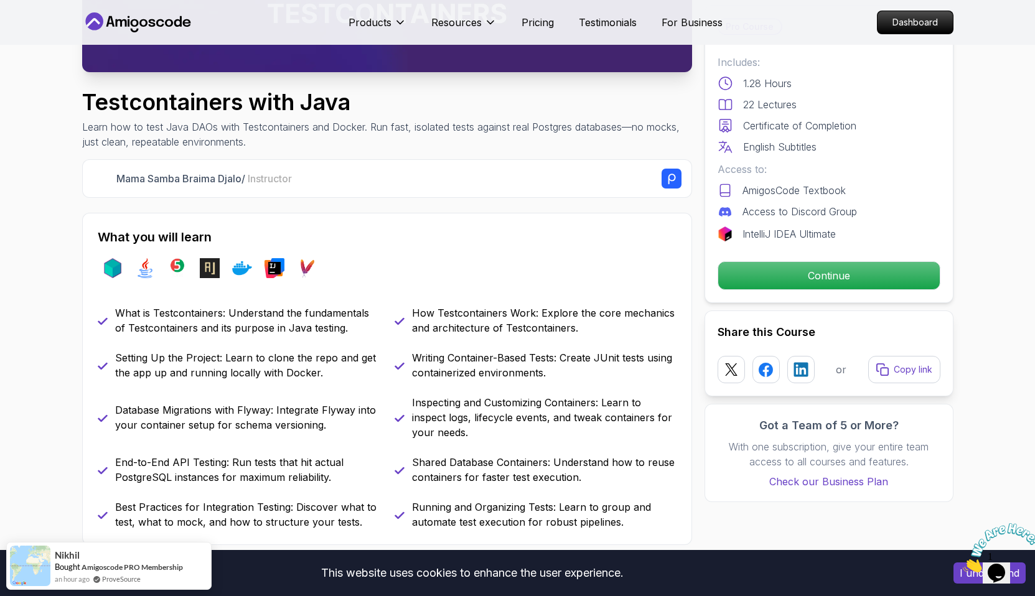
scroll to position [371, 0]
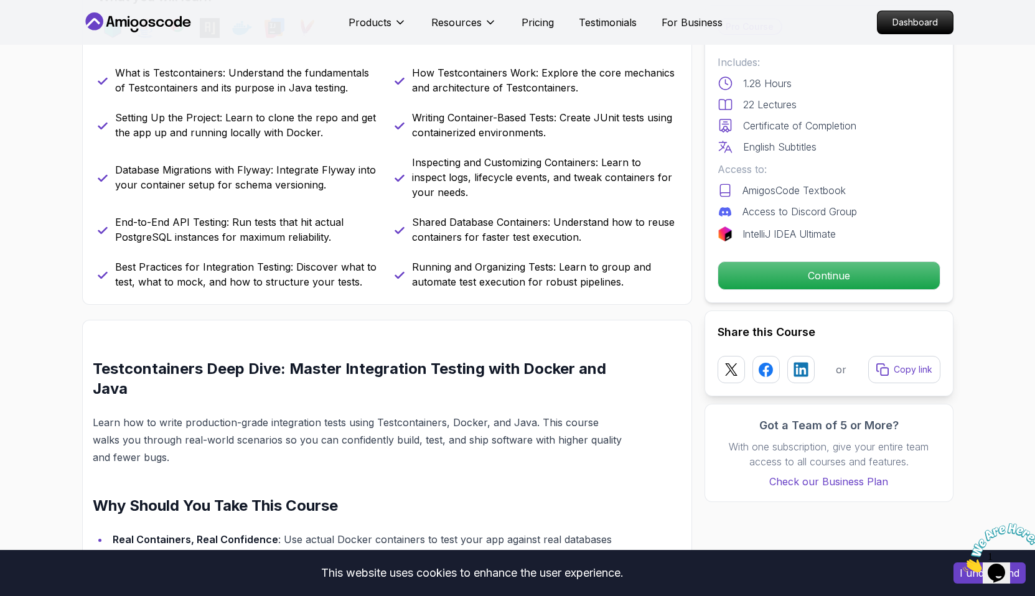
scroll to position [0, 0]
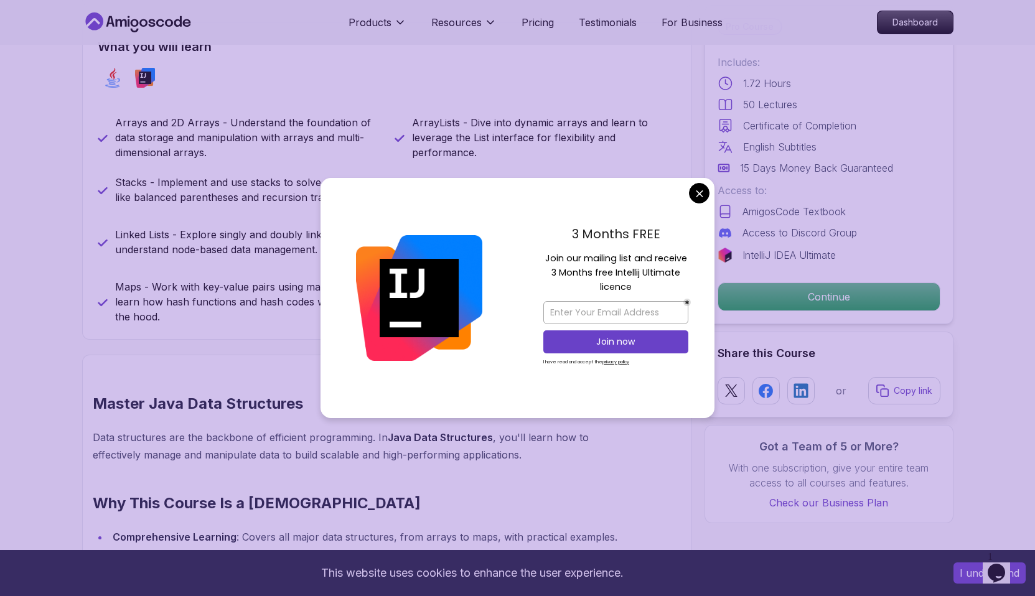
scroll to position [464, 0]
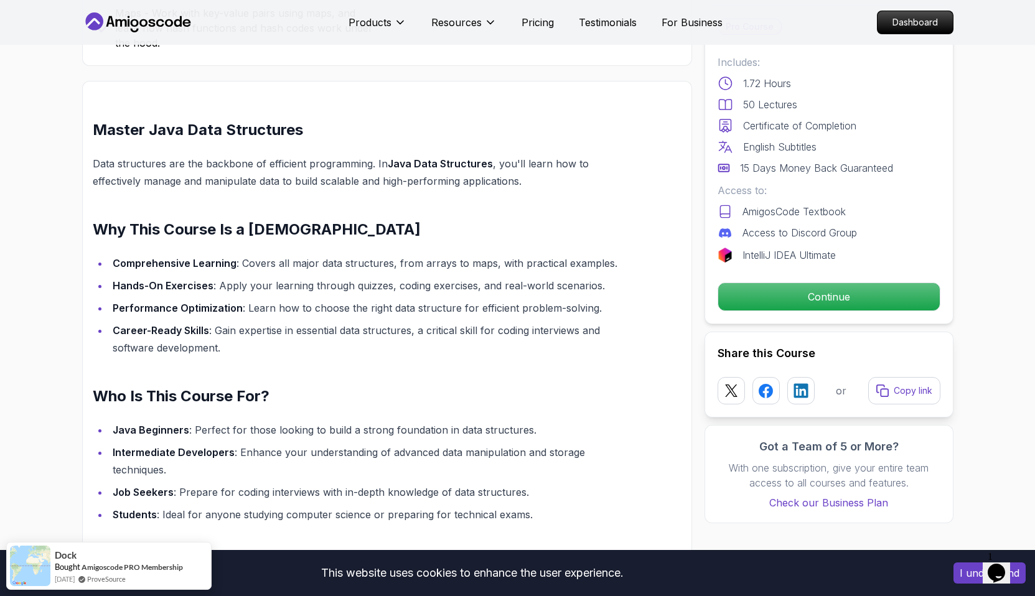
scroll to position [704, 0]
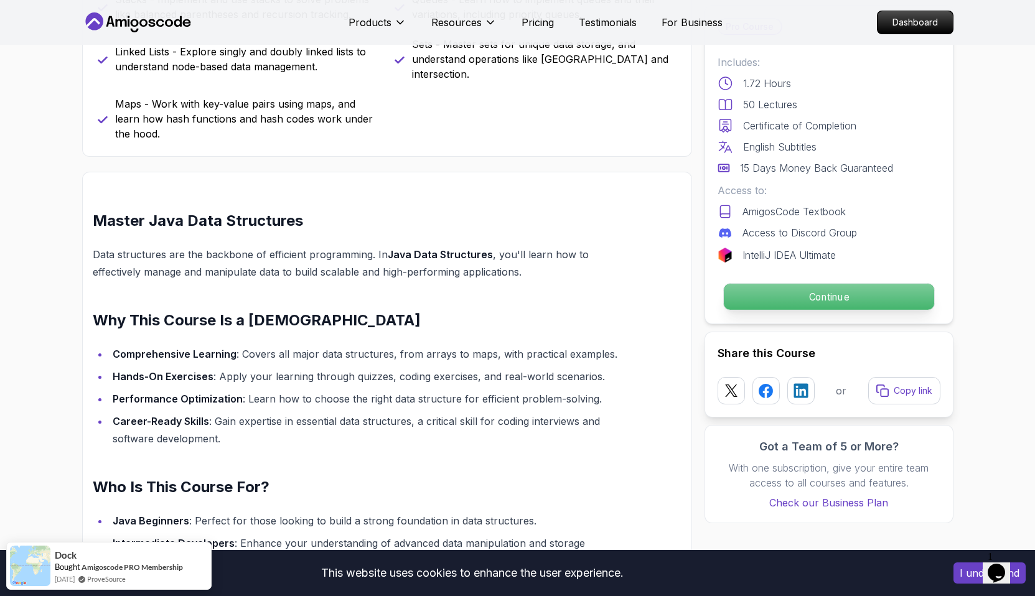
click at [865, 291] on p "Continue" at bounding box center [828, 297] width 210 height 26
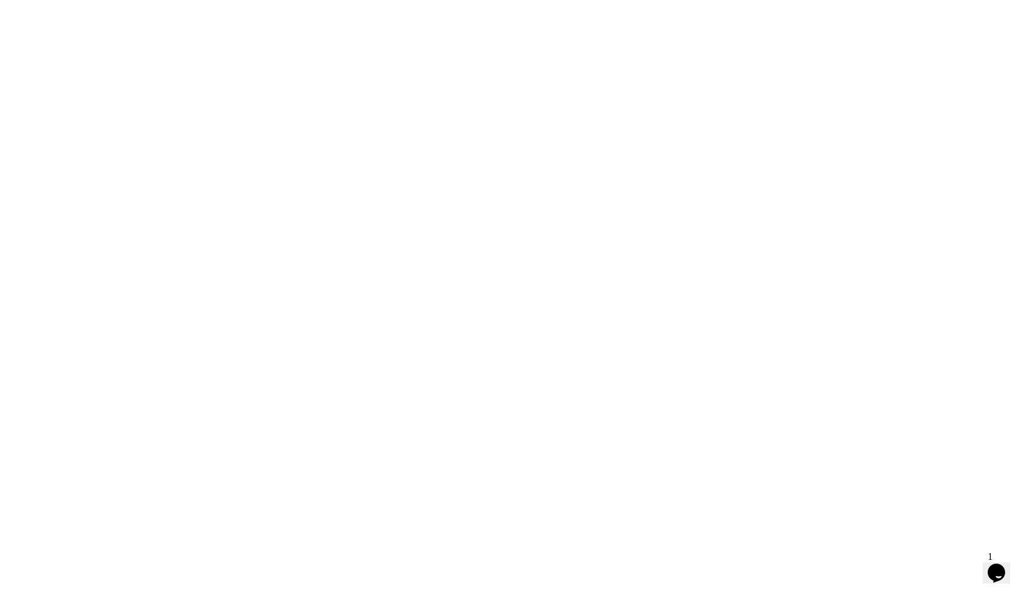
click at [767, 0] on html at bounding box center [517, 0] width 1035 height 0
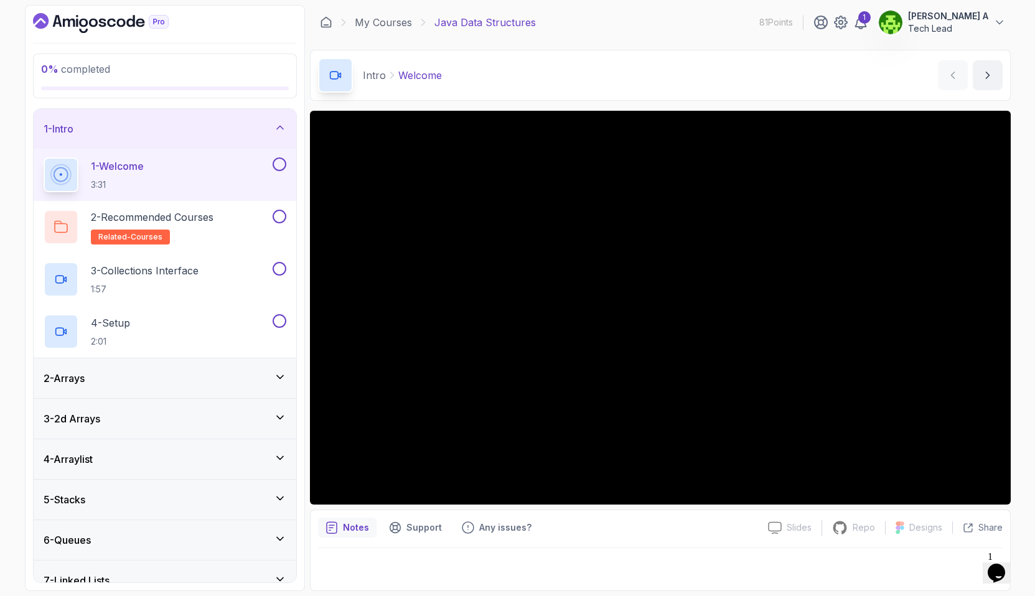
click at [278, 377] on icon at bounding box center [280, 376] width 6 height 3
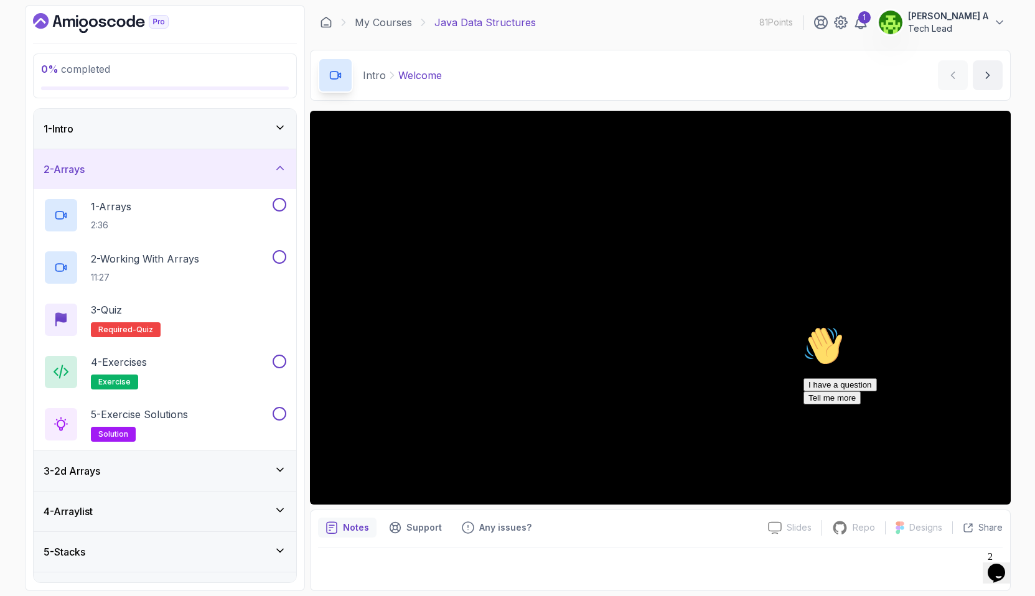
click at [200, 133] on div "1 - Intro" at bounding box center [165, 128] width 243 height 15
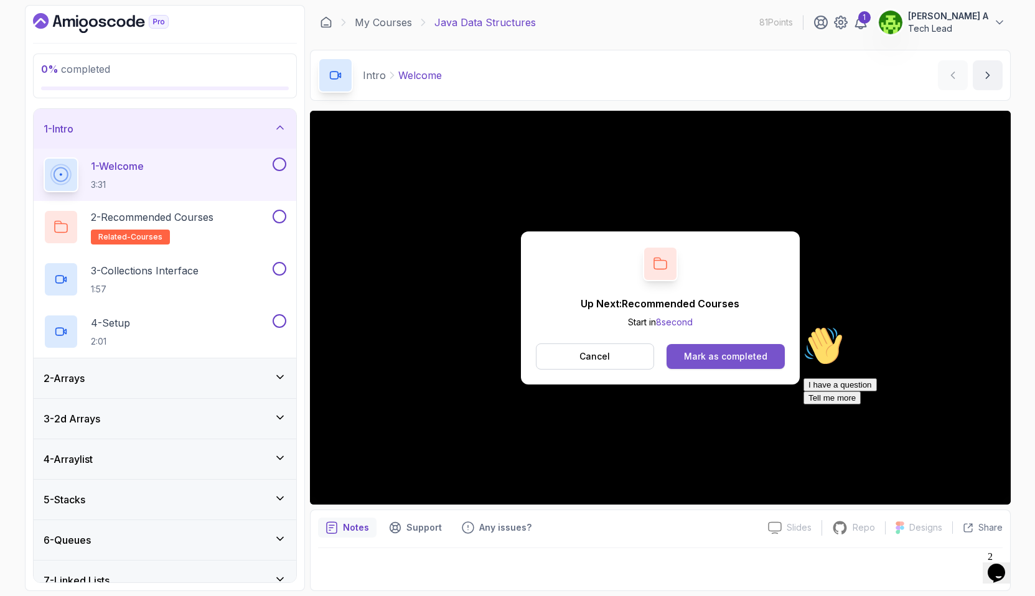
click at [711, 355] on div "Mark as completed" at bounding box center [725, 356] width 83 height 12
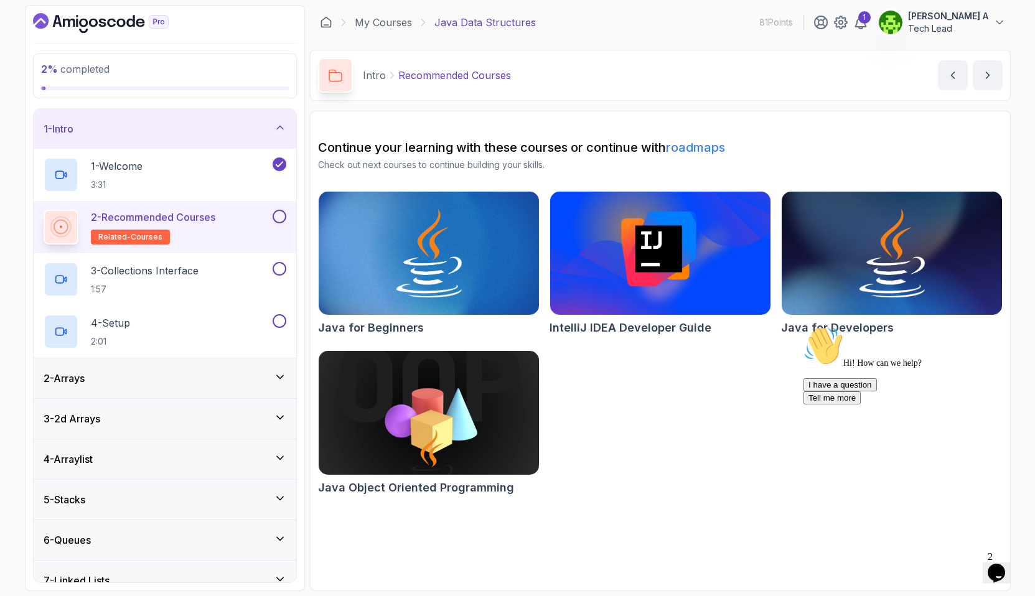
click at [279, 221] on button at bounding box center [280, 217] width 14 height 14
click at [177, 279] on h2 "3 - Collections Interface 1:57" at bounding box center [145, 279] width 108 height 32
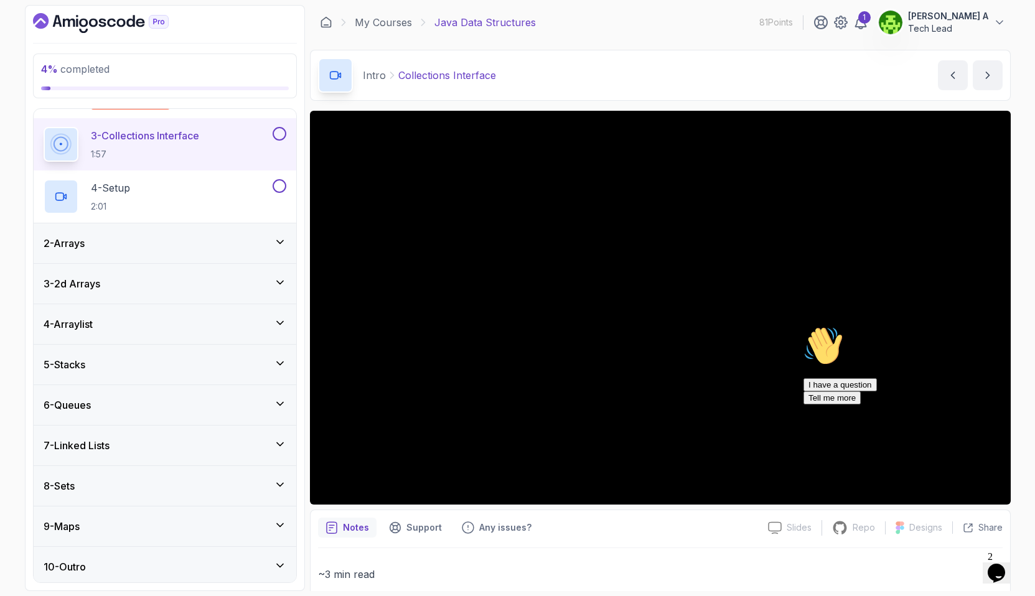
scroll to position [139, 0]
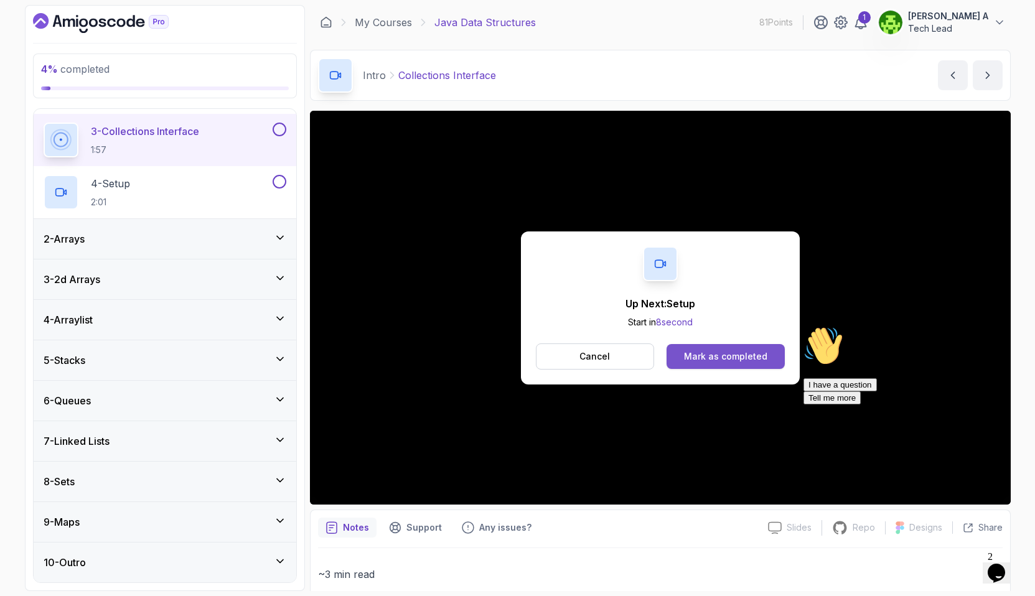
click at [727, 351] on div "Mark as completed" at bounding box center [725, 356] width 83 height 12
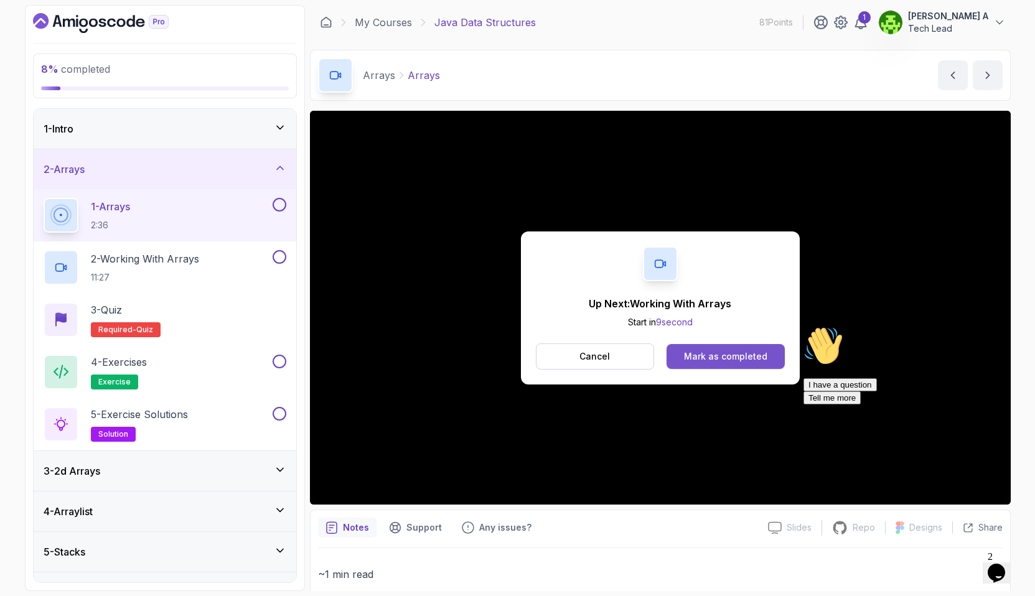
click at [735, 365] on button "Mark as completed" at bounding box center [726, 356] width 118 height 25
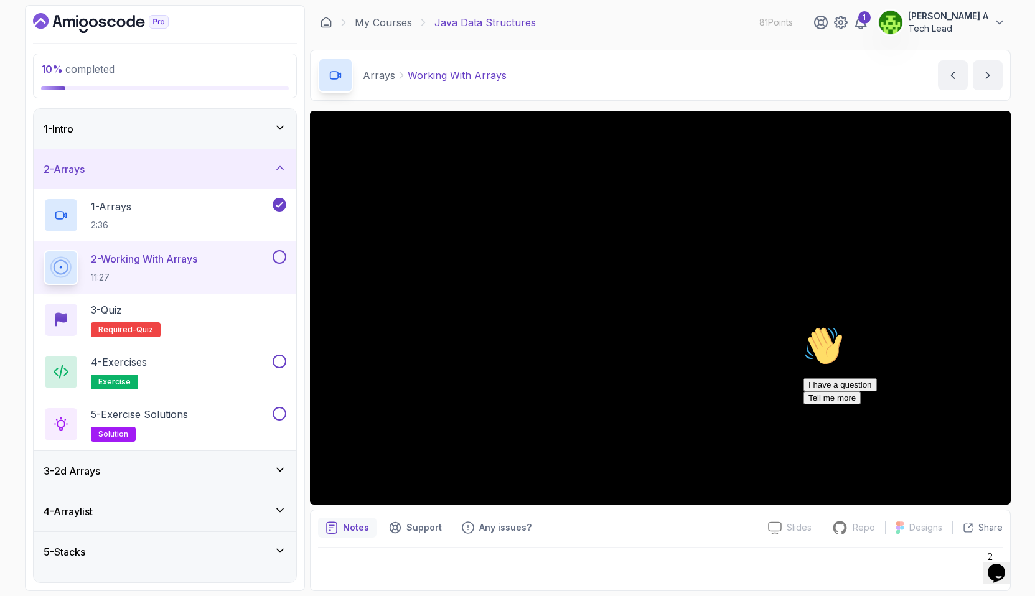
click at [278, 131] on icon at bounding box center [280, 127] width 12 height 12
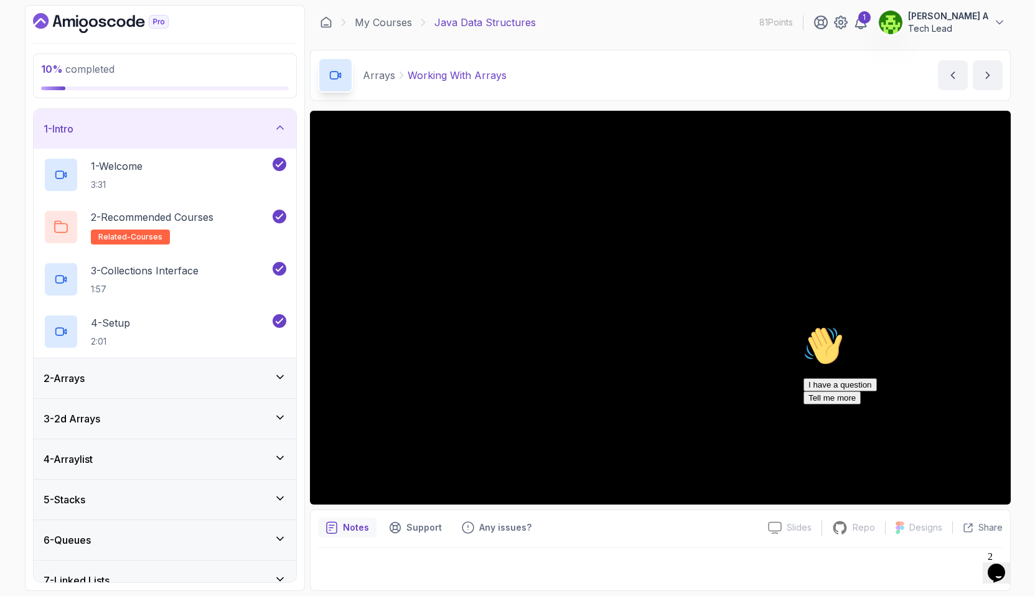
click at [271, 372] on div "2 - Arrays" at bounding box center [165, 378] width 243 height 15
